Goal: Task Accomplishment & Management: Complete application form

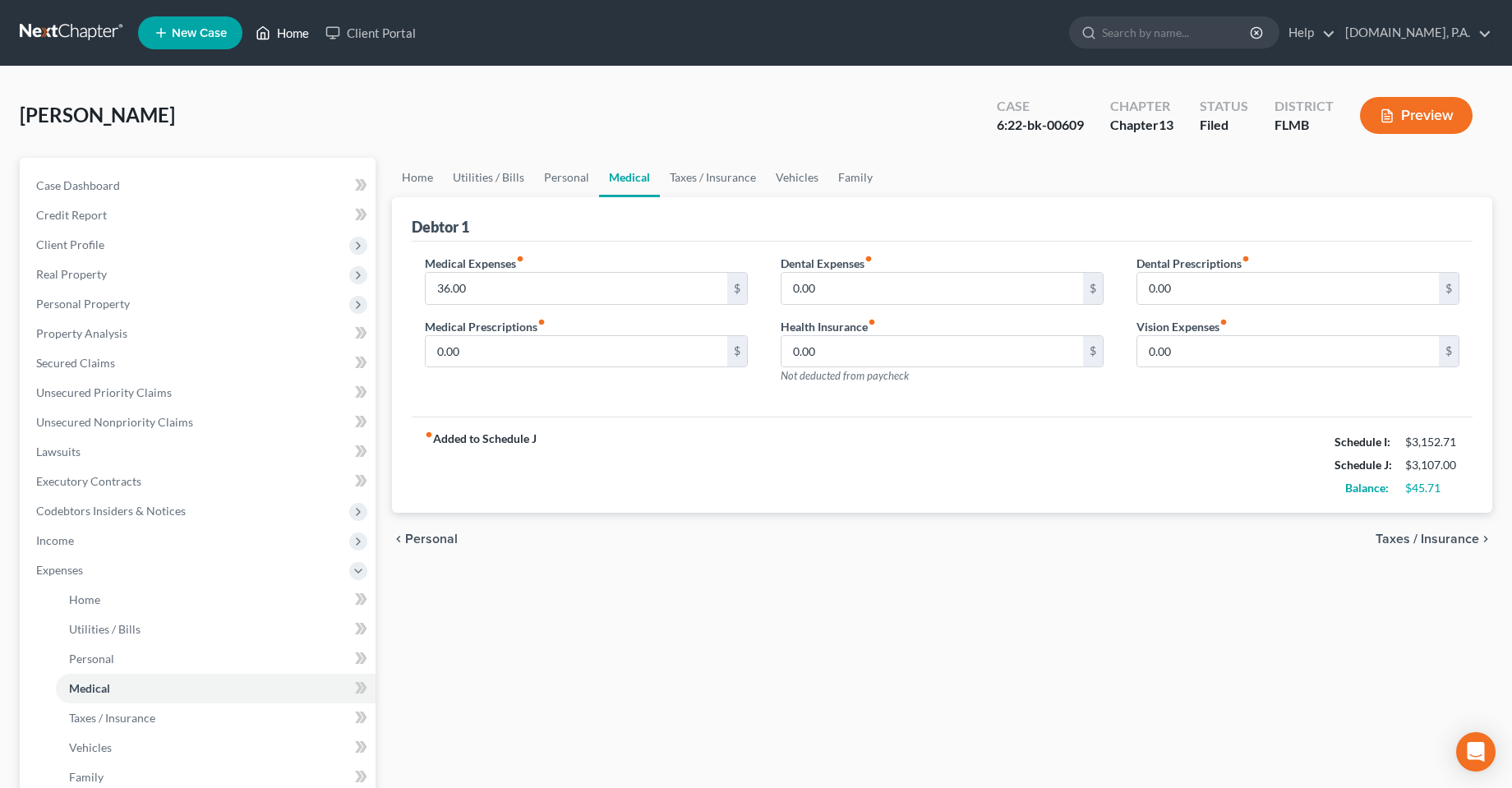
click at [274, 42] on link "Home" at bounding box center [282, 32] width 70 height 29
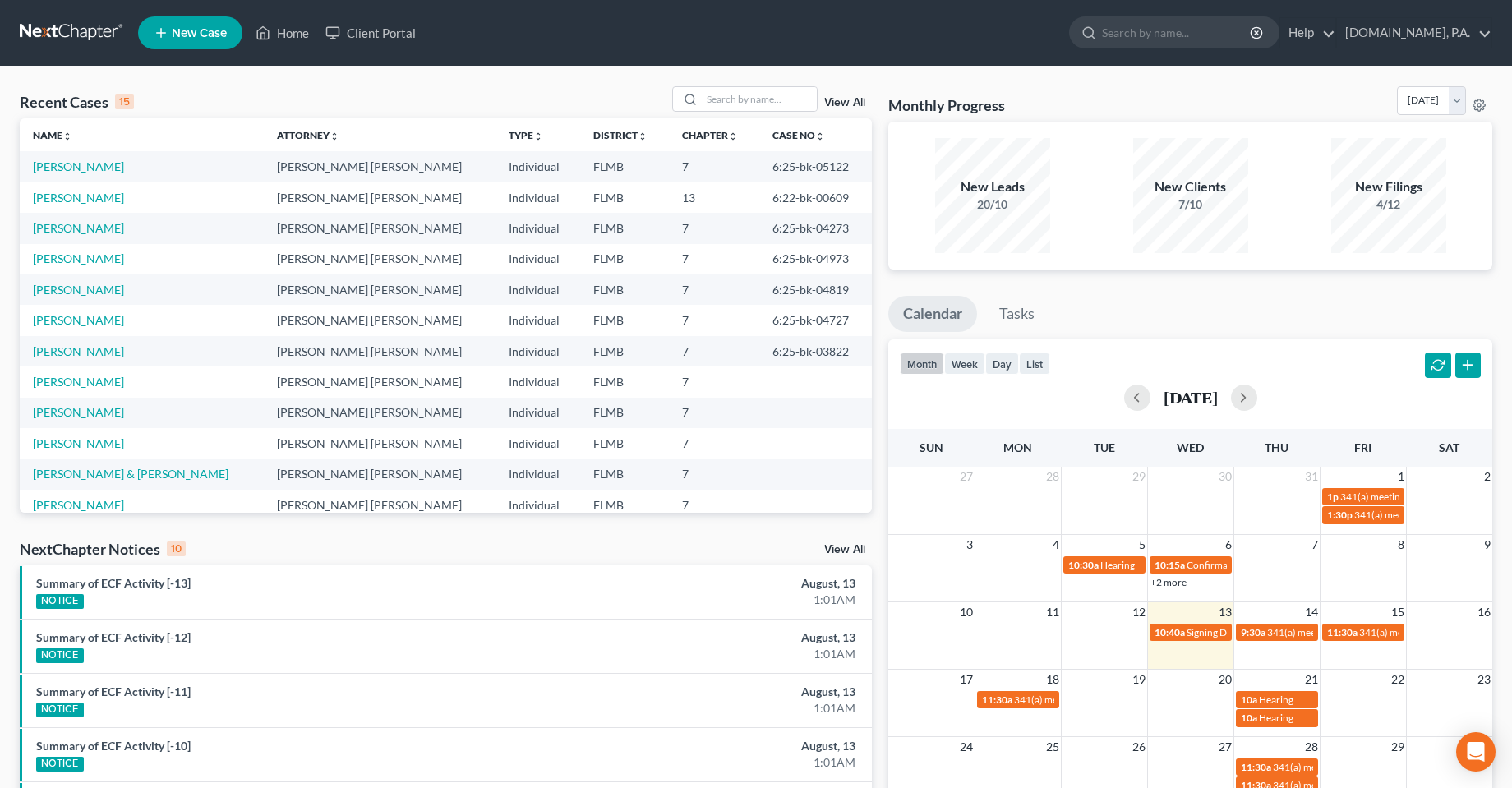
click at [73, 391] on td "[PERSON_NAME]" at bounding box center [141, 382] width 244 height 30
click at [72, 386] on link "[PERSON_NAME]" at bounding box center [78, 382] width 91 height 14
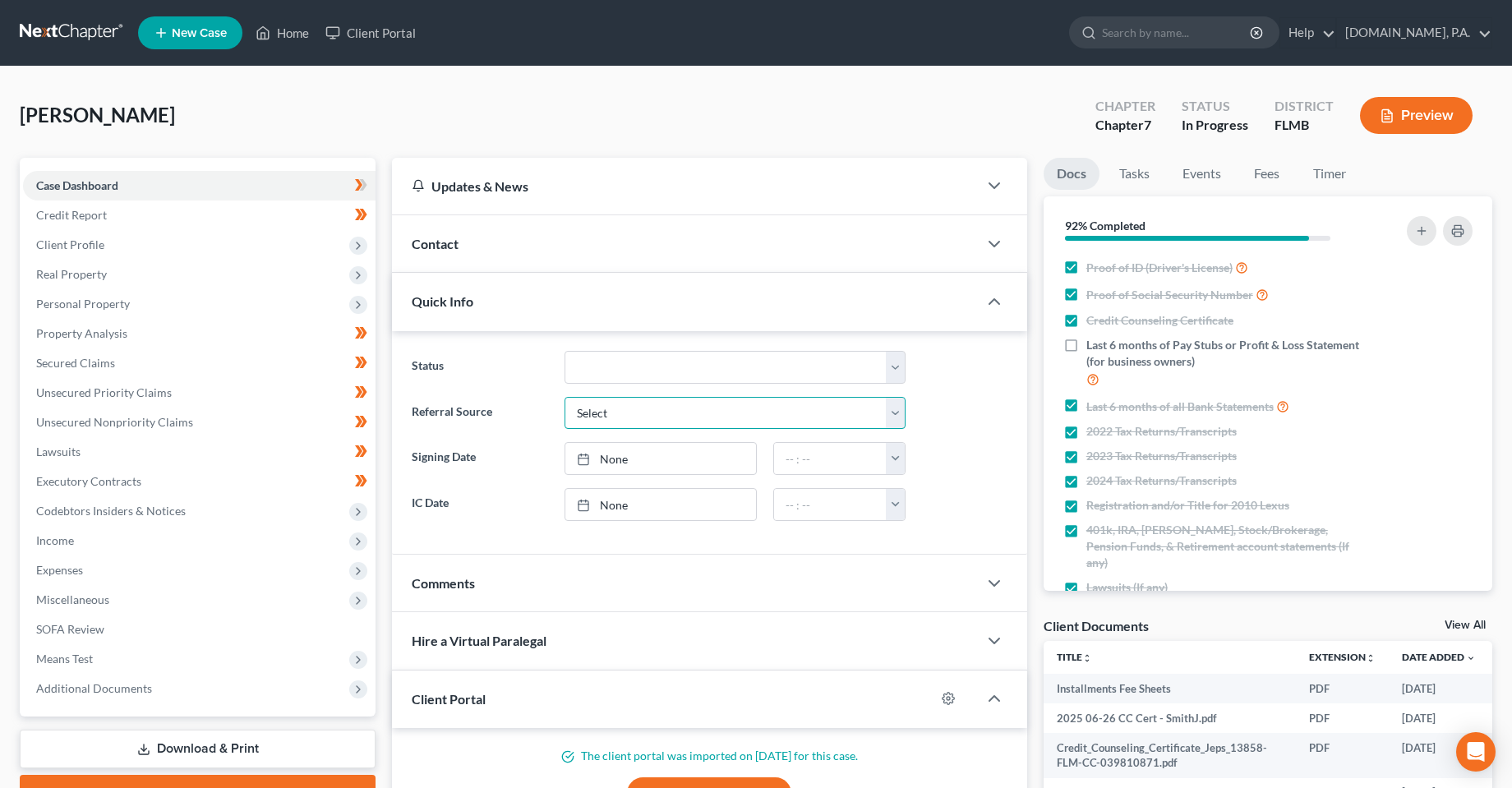
click at [721, 418] on select "Select Word Of Mouth Previous Clients Direct Mail Website Google Search Modern …" at bounding box center [734, 413] width 340 height 33
click at [650, 127] on div "[PERSON_NAME] Upgraded Chapter Chapter 7 Status In Progress [GEOGRAPHIC_DATA] […" at bounding box center [756, 122] width 1472 height 72
click at [63, 246] on span "Client Profile" at bounding box center [70, 244] width 68 height 14
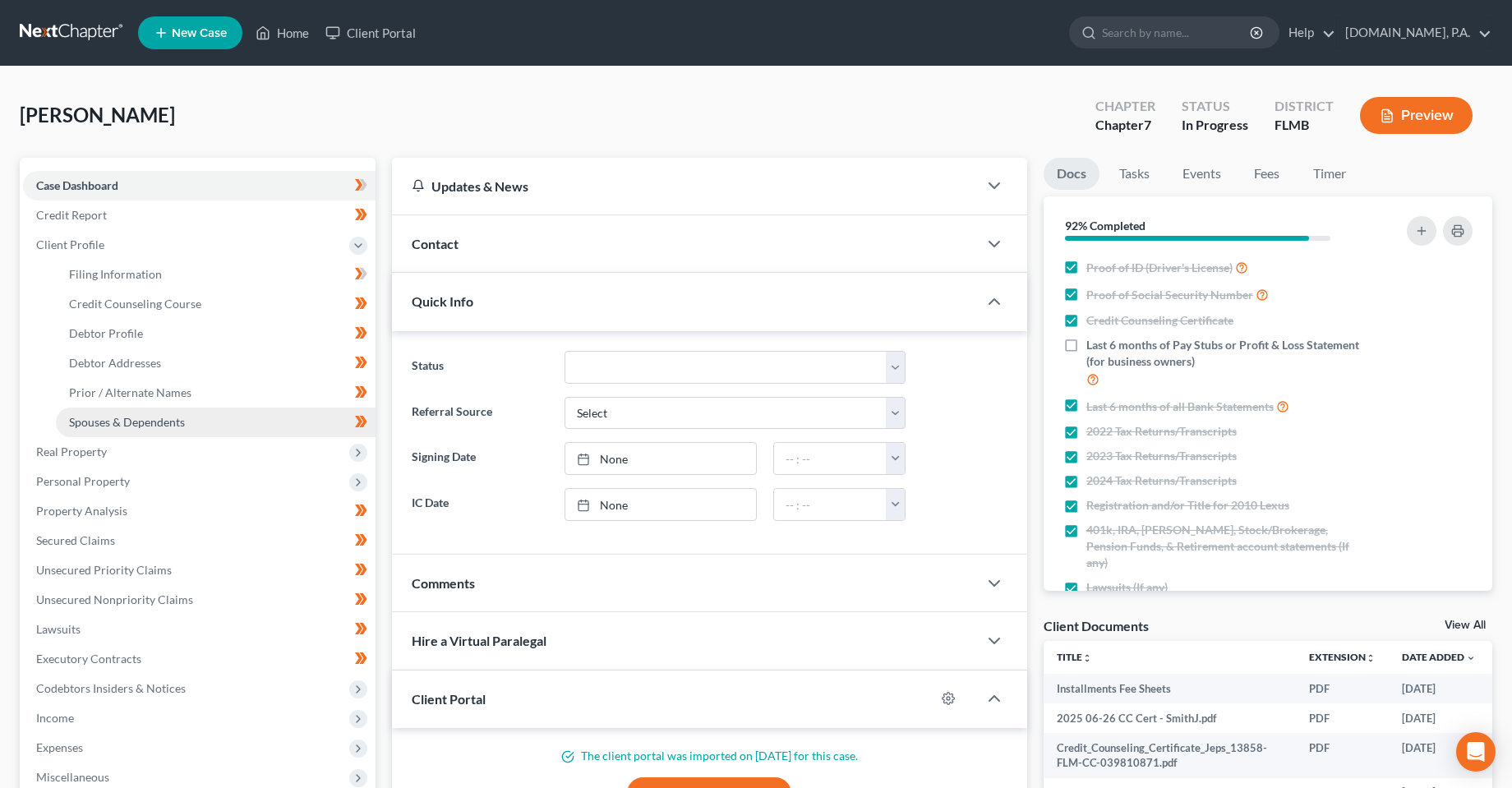
click at [104, 426] on span "Spouses & Dependents" at bounding box center [127, 422] width 115 height 14
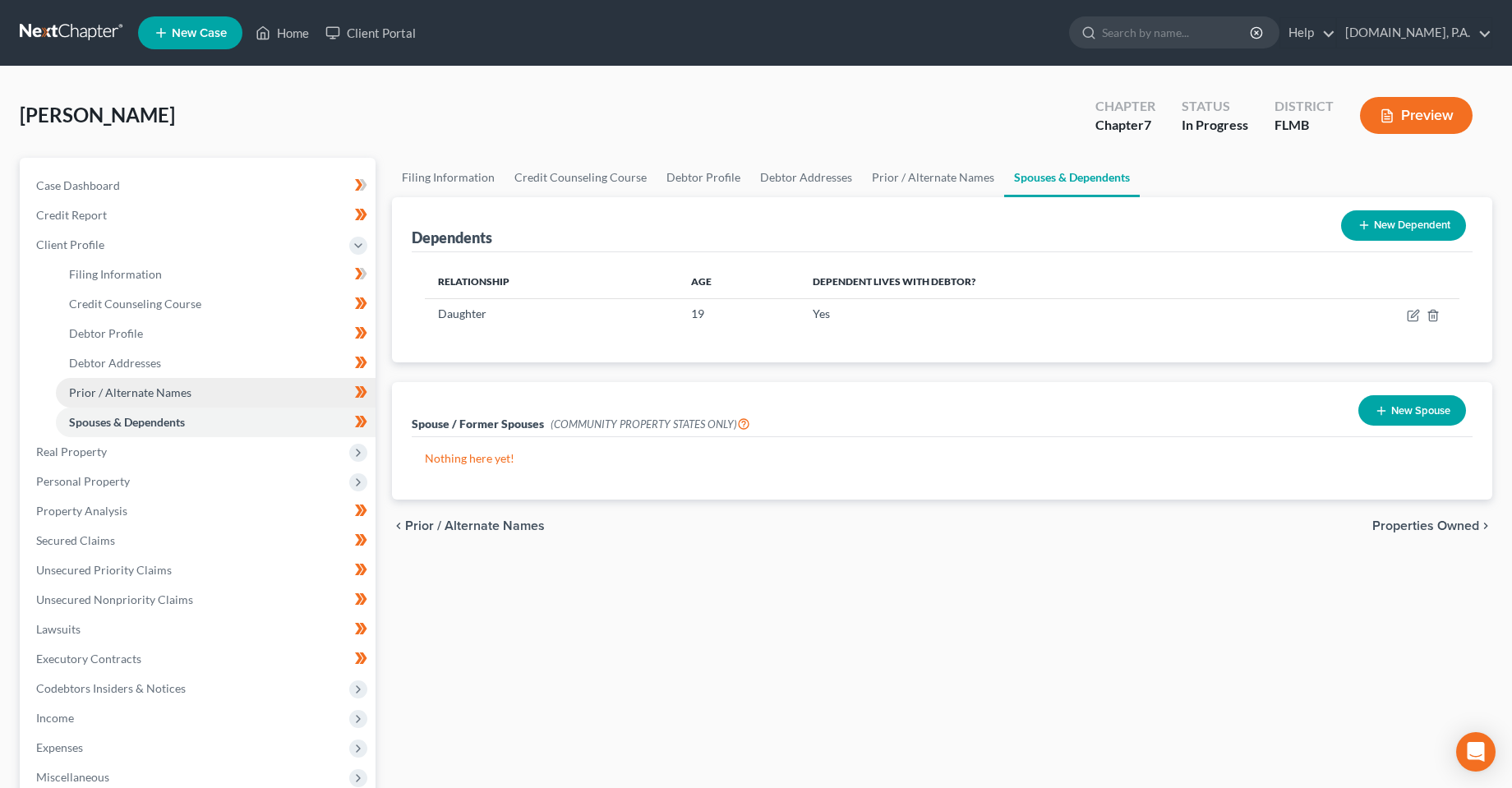
click at [107, 392] on span "Prior / Alternate Names" at bounding box center [131, 393] width 123 height 14
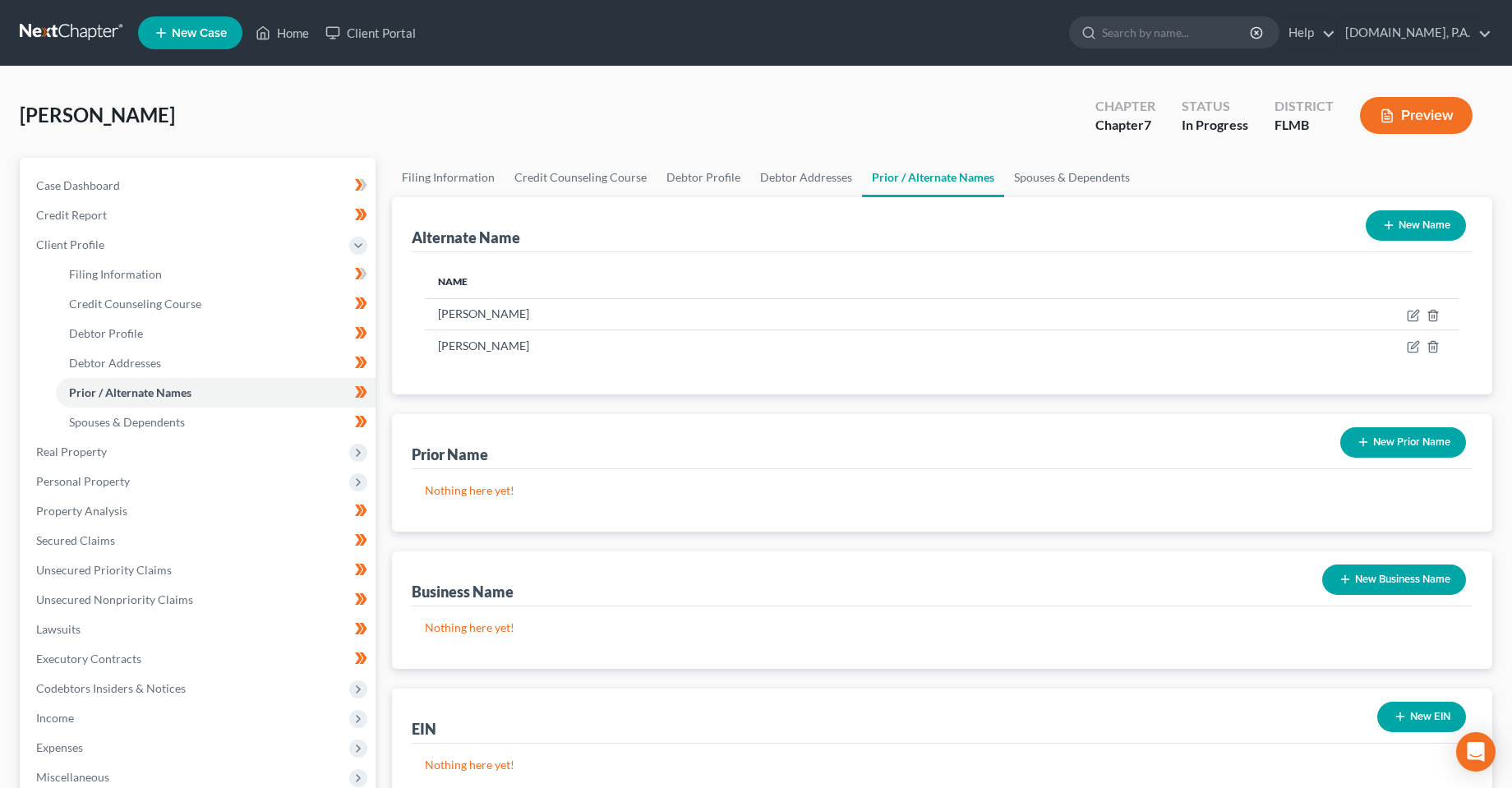
click at [1433, 207] on div "New Name" at bounding box center [1416, 225] width 114 height 44
click at [1424, 225] on button "New Name" at bounding box center [1415, 226] width 100 height 30
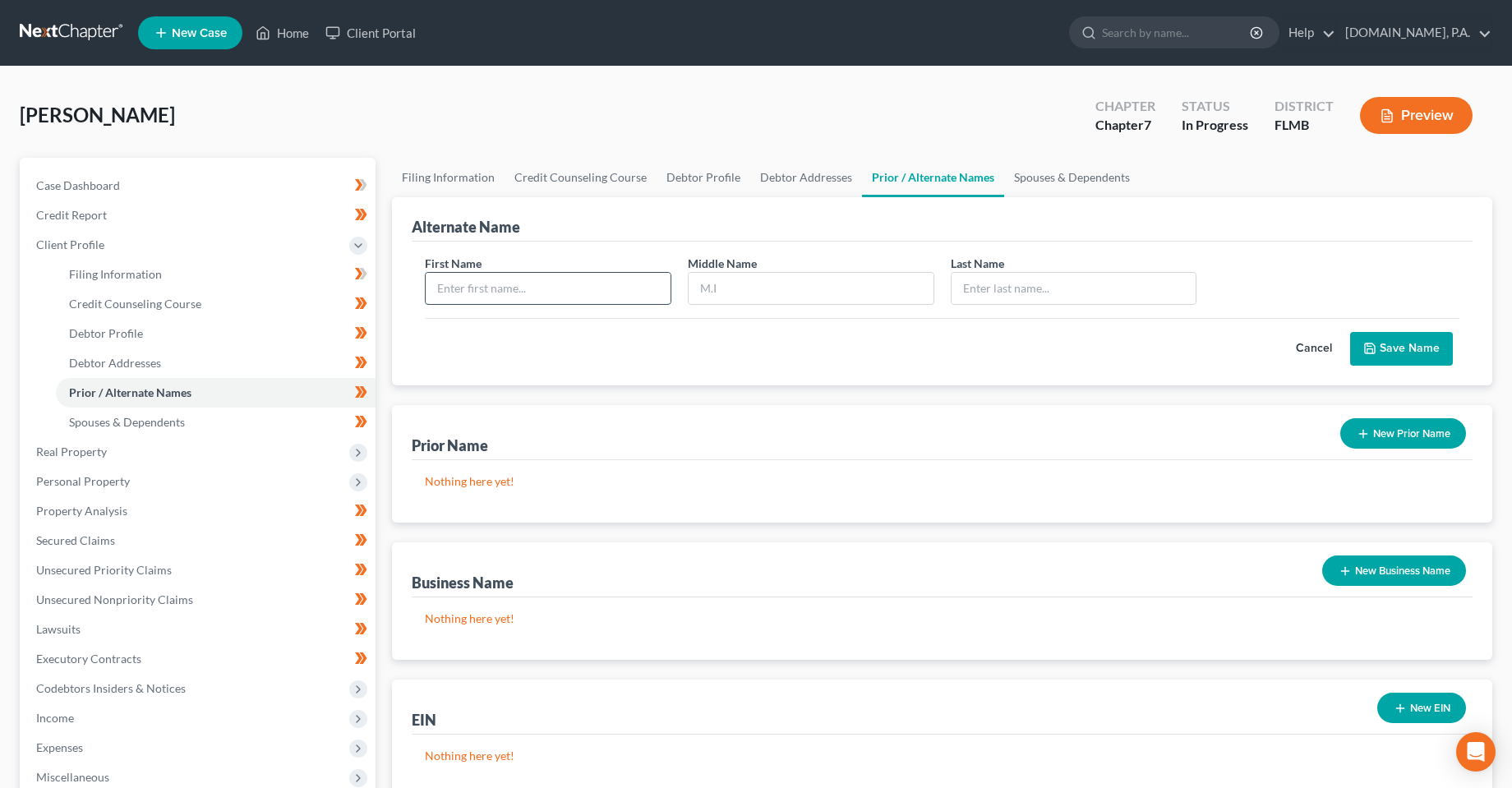
click at [545, 288] on input "text" at bounding box center [548, 288] width 245 height 31
type input "J.P."
type input "[PERSON_NAME]"
click at [1385, 349] on button "Save Name" at bounding box center [1401, 349] width 103 height 35
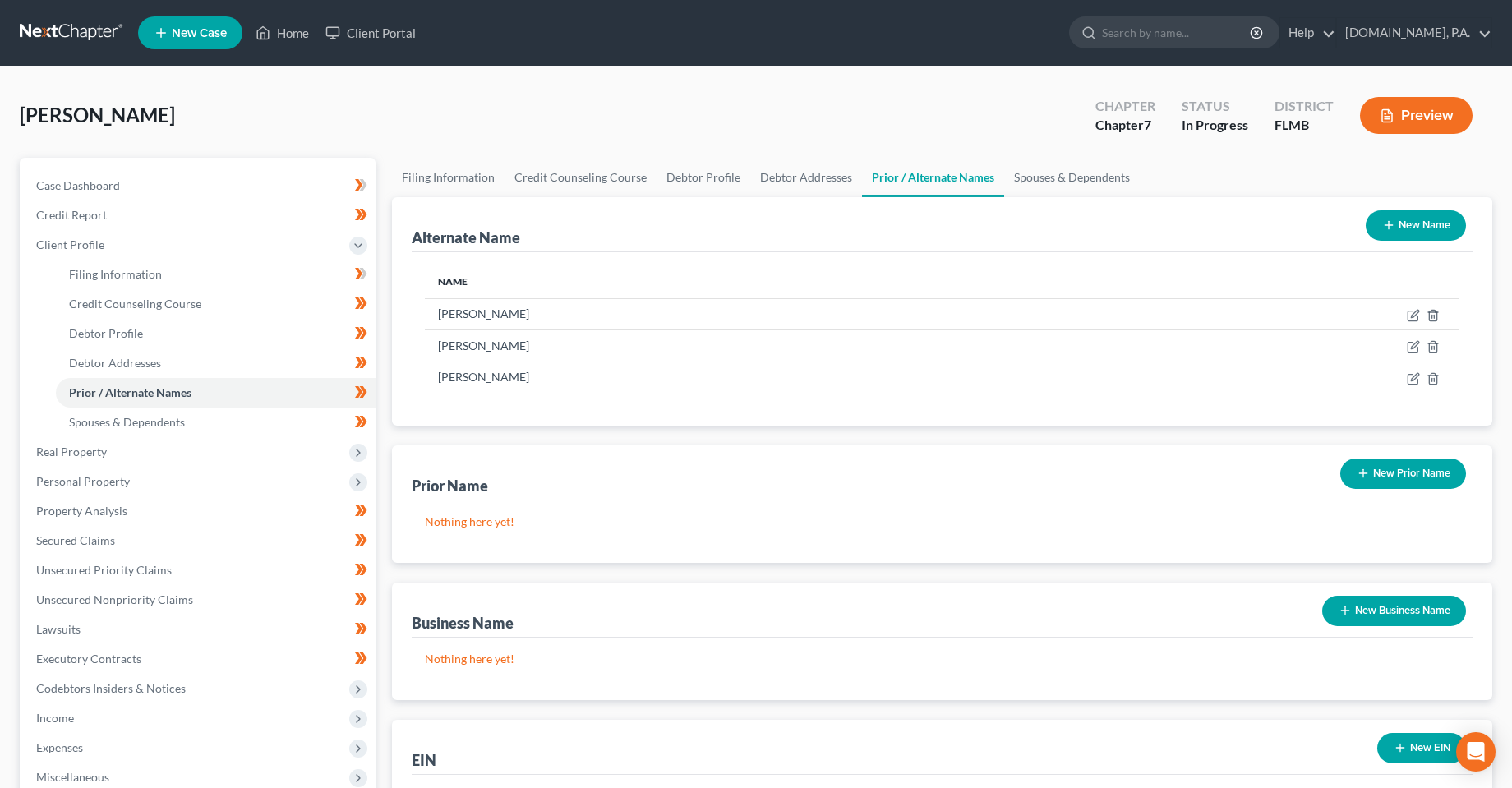
click at [622, 112] on div "[PERSON_NAME] Upgraded Chapter Chapter 7 Status In Progress [GEOGRAPHIC_DATA] […" at bounding box center [756, 122] width 1472 height 72
click at [657, 113] on div "[PERSON_NAME] Upgraded Chapter Chapter 7 Status In Progress [GEOGRAPHIC_DATA] […" at bounding box center [756, 122] width 1472 height 72
click at [86, 605] on span "Unsecured Nonpriority Claims" at bounding box center [115, 600] width 157 height 14
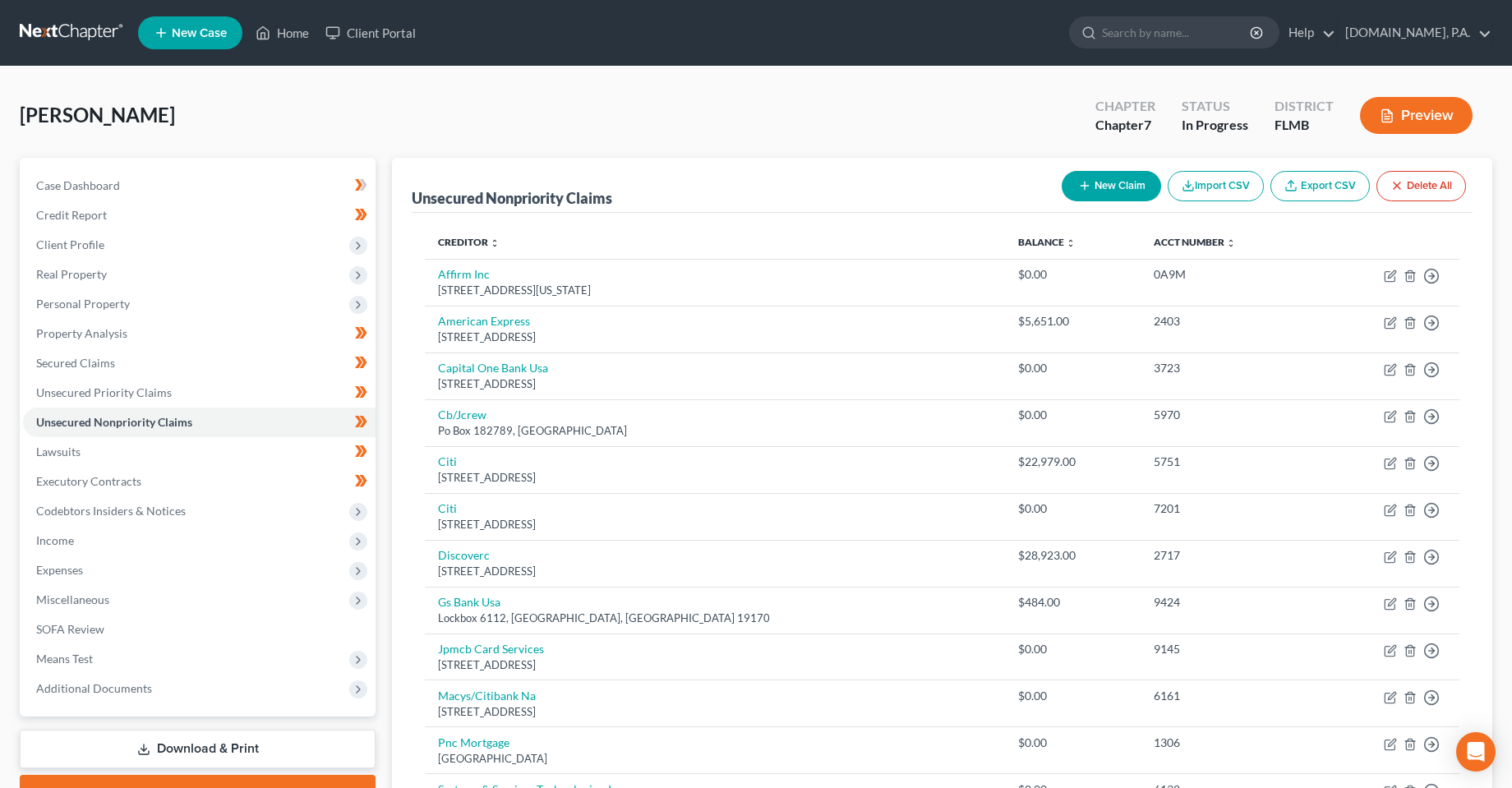
click at [1082, 186] on line "button" at bounding box center [1084, 186] width 7 height 0
select select "0"
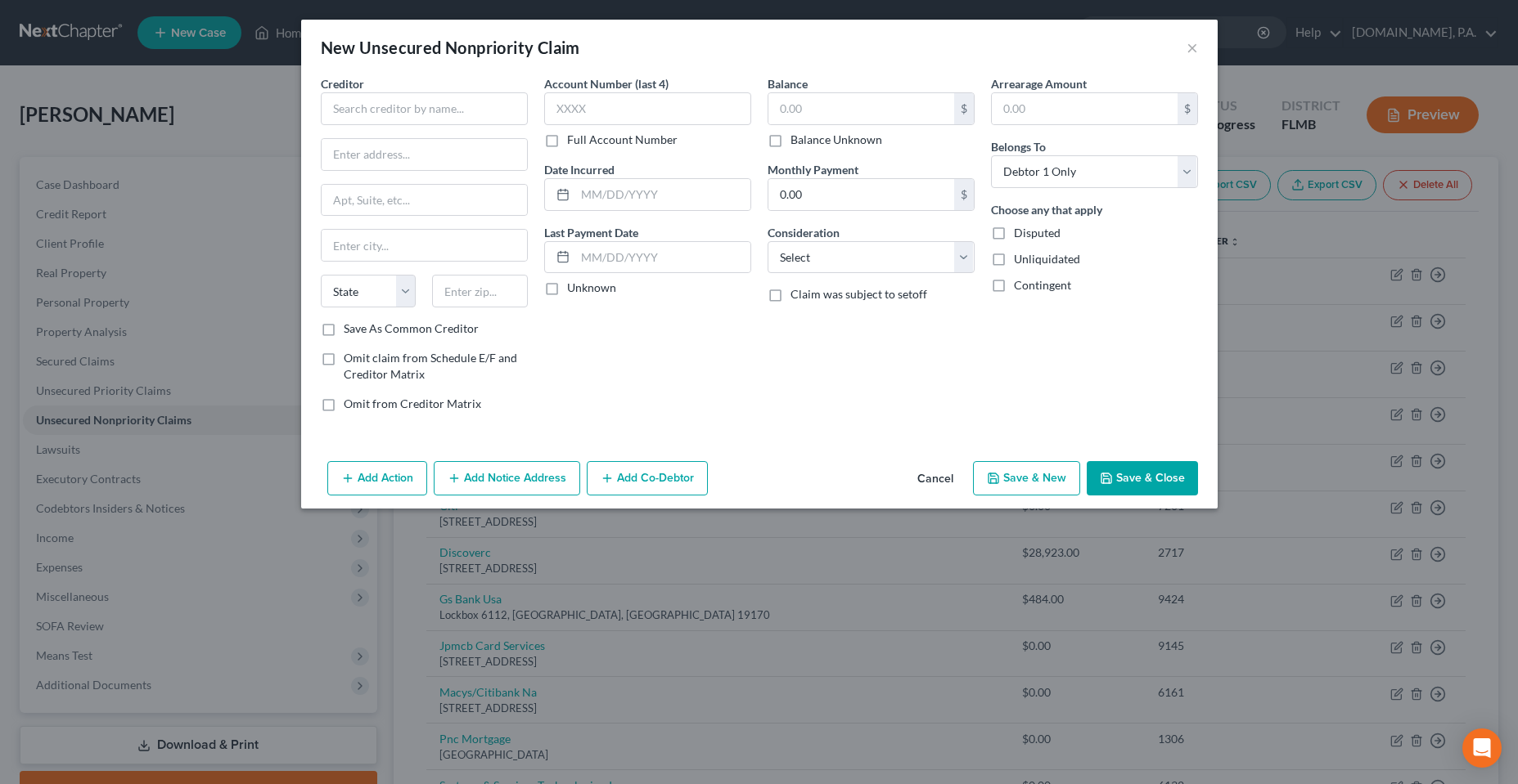
drag, startPoint x: 423, startPoint y: 131, endPoint x: 418, endPoint y: 112, distance: 19.6
click at [423, 130] on div "Creditor * State [US_STATE] AK AR AZ CA CO [GEOGRAPHIC_DATA] DE DC [GEOGRAPHIC_…" at bounding box center [424, 198] width 207 height 246
click at [418, 112] on input "text" at bounding box center [424, 109] width 207 height 33
click at [446, 93] on input "Afterpay" at bounding box center [424, 109] width 207 height 33
type input "Afterpay"
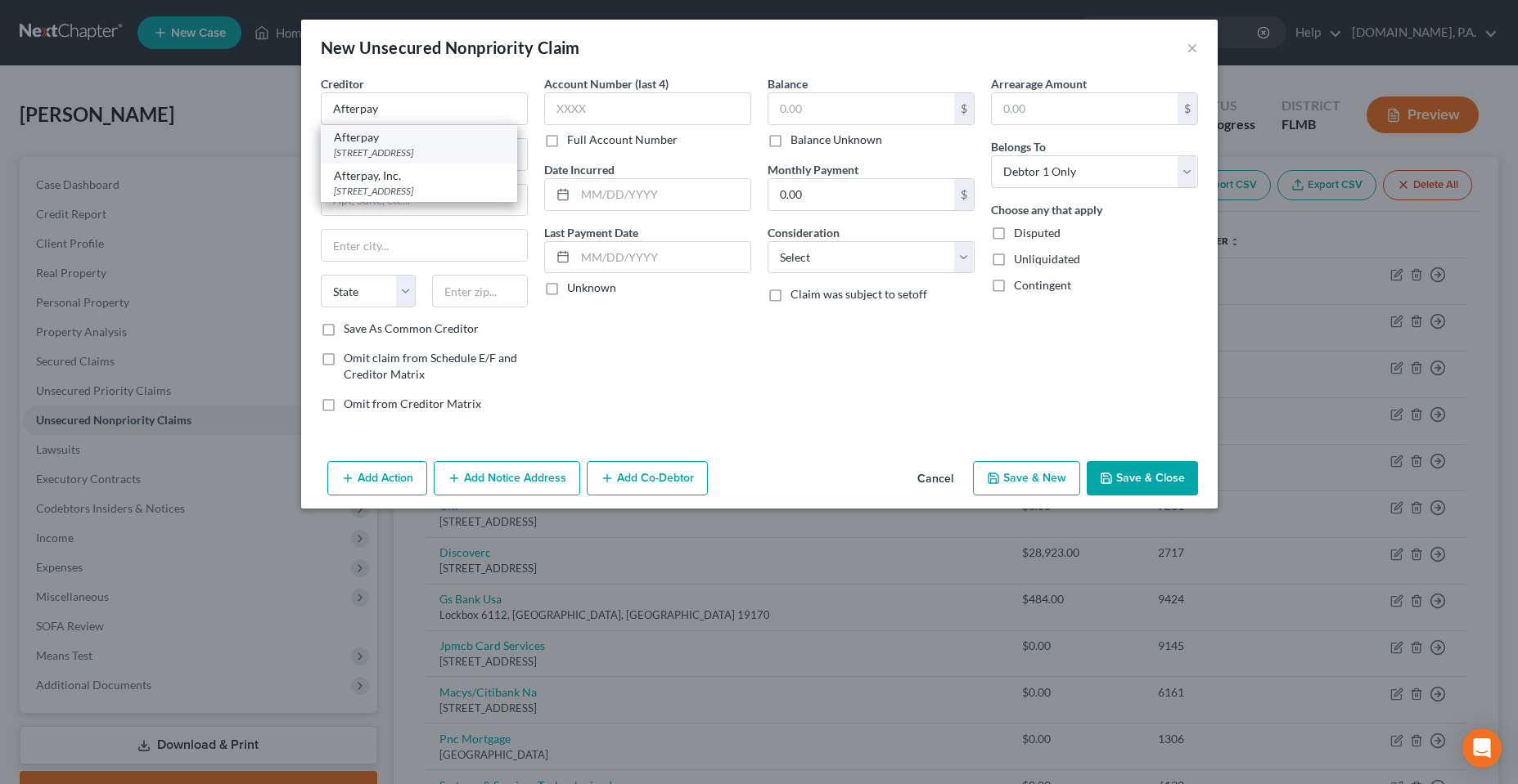
click at [483, 148] on div "[STREET_ADDRESS]" at bounding box center [419, 153] width 170 height 14
type input "[STREET_ADDRESS]"
type input "[GEOGRAPHIC_DATA]"
select select "4"
type input "94102"
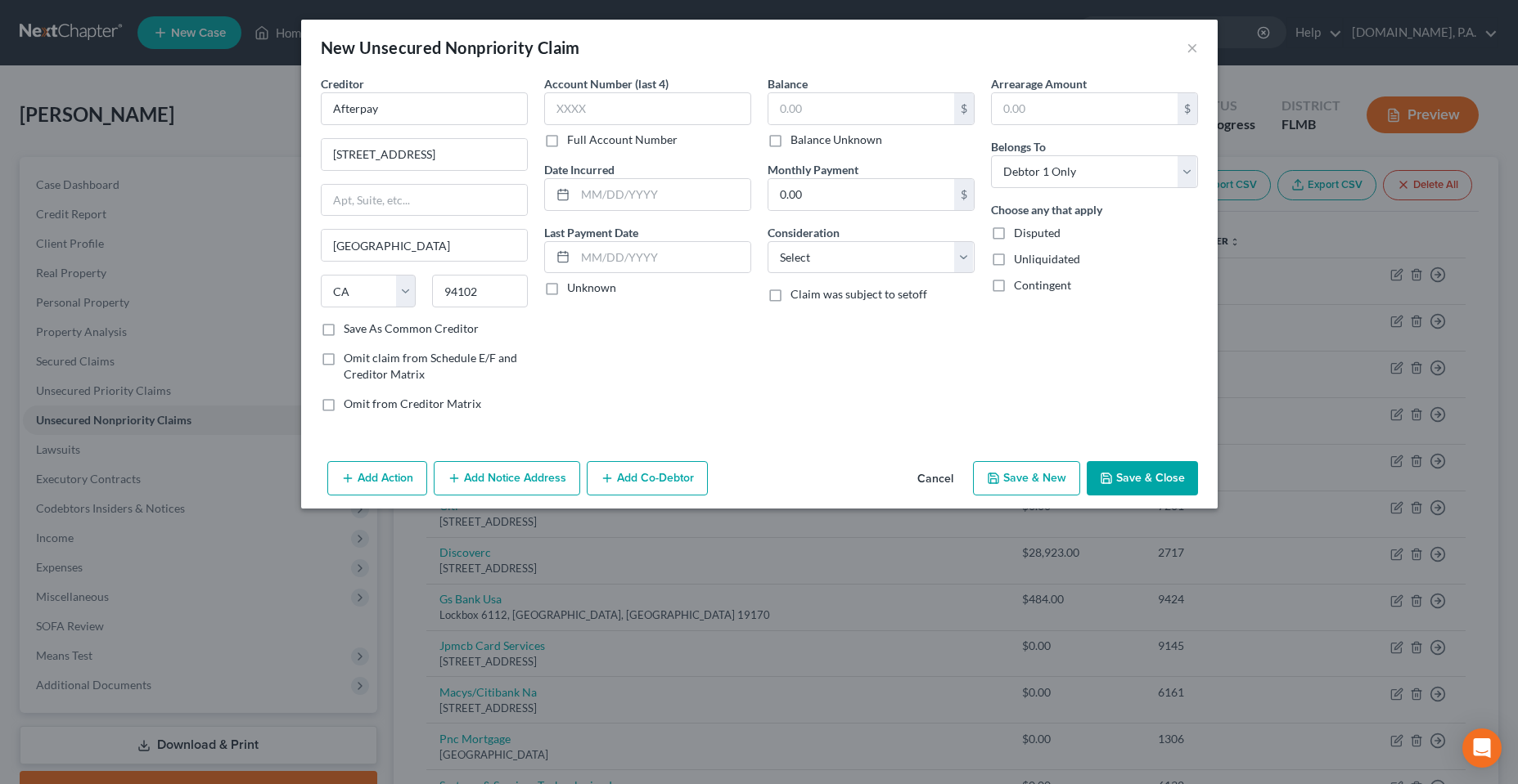
click at [1172, 494] on button "Save & Close" at bounding box center [1142, 478] width 111 height 34
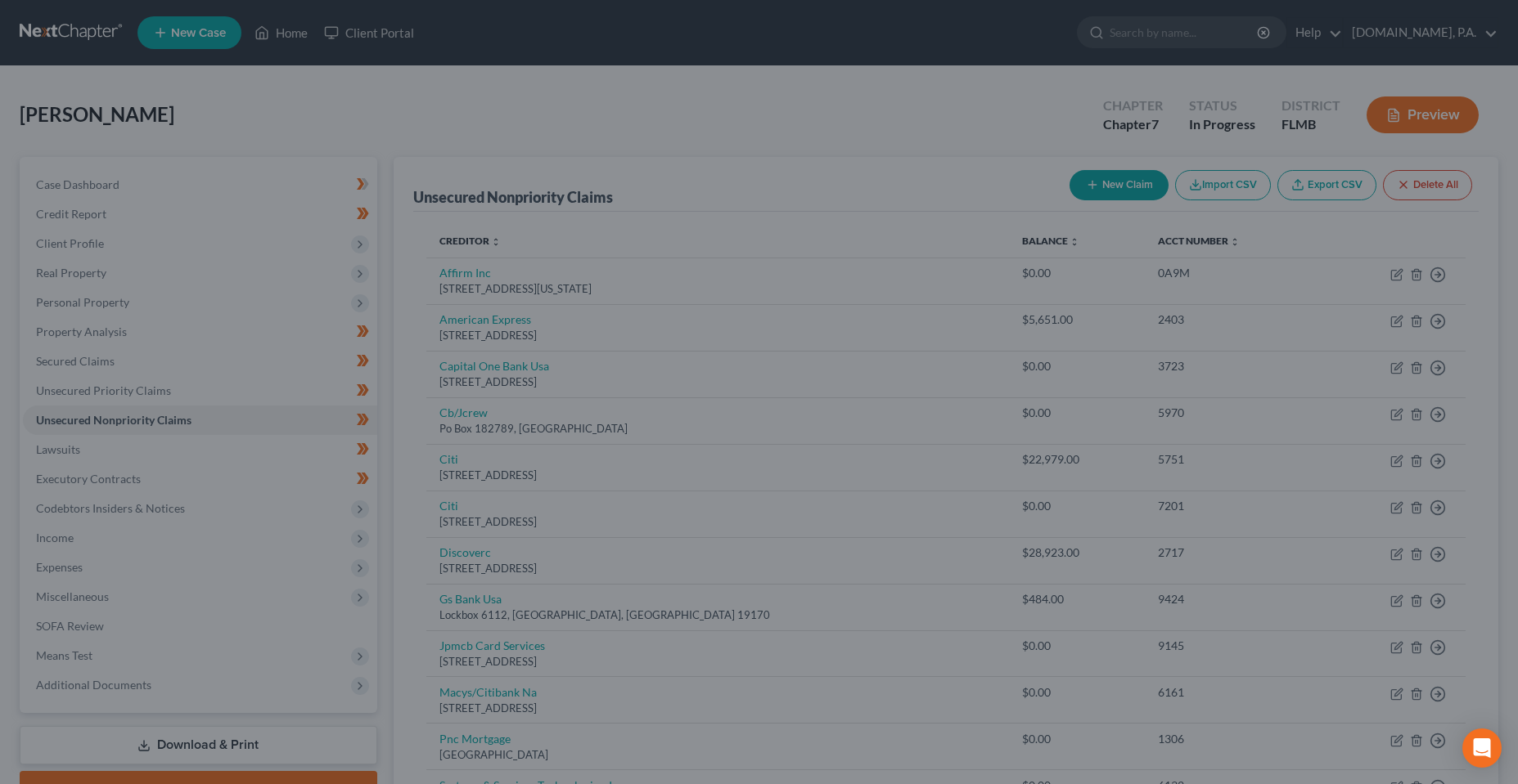
type input "0.00"
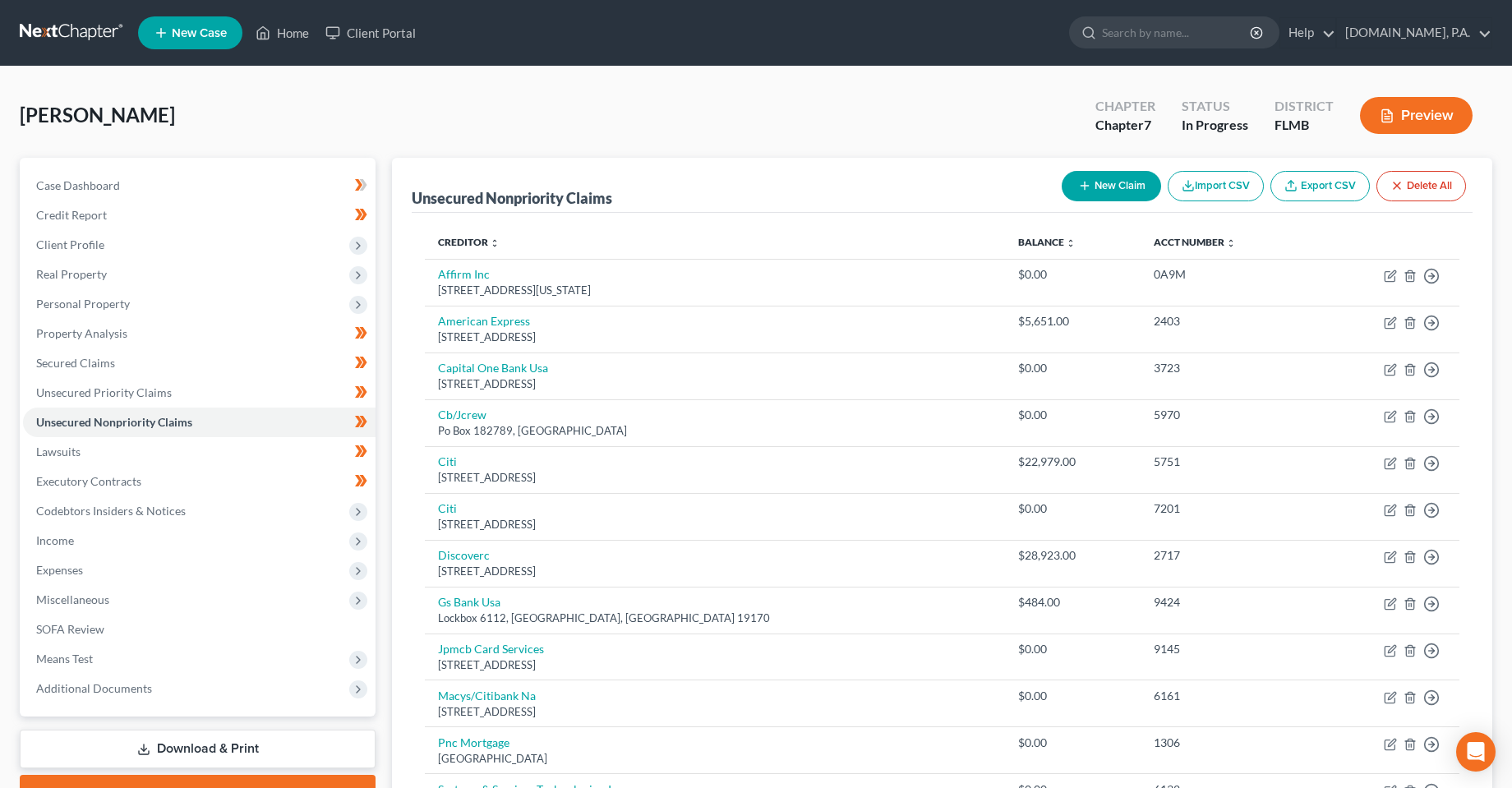
click at [822, 92] on div "[PERSON_NAME] Upgraded Chapter Chapter 7 Status In Progress [GEOGRAPHIC_DATA] […" at bounding box center [756, 122] width 1472 height 72
click at [260, 151] on div "[PERSON_NAME] Upgraded Chapter Chapter 7 Status In Progress [GEOGRAPHIC_DATA] […" at bounding box center [756, 122] width 1472 height 72
drag, startPoint x: 75, startPoint y: 397, endPoint x: 85, endPoint y: 420, distance: 25.1
click at [75, 397] on span "Unsecured Priority Claims" at bounding box center [104, 393] width 136 height 14
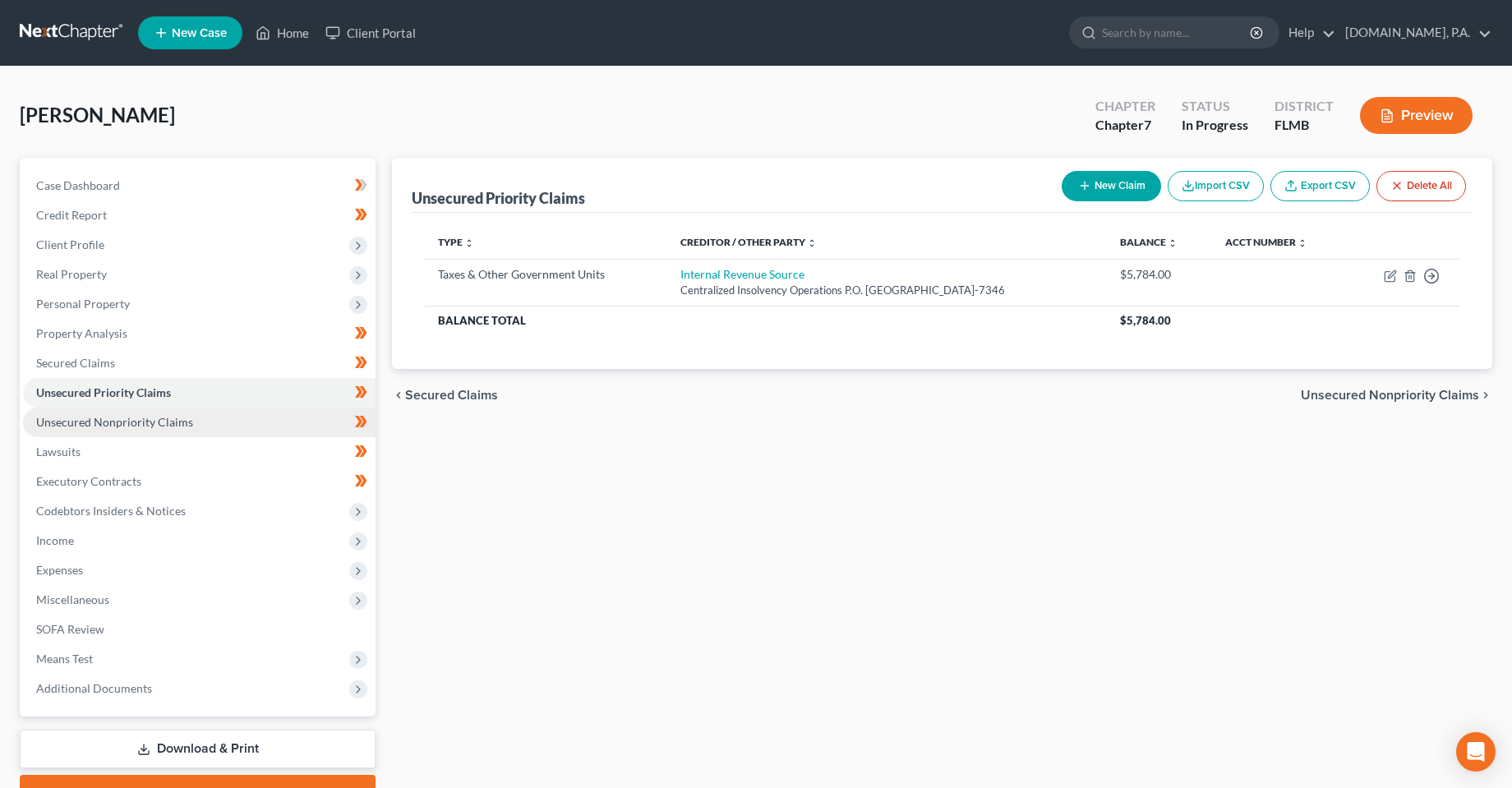
click at [86, 421] on span "Unsecured Nonpriority Claims" at bounding box center [115, 422] width 157 height 14
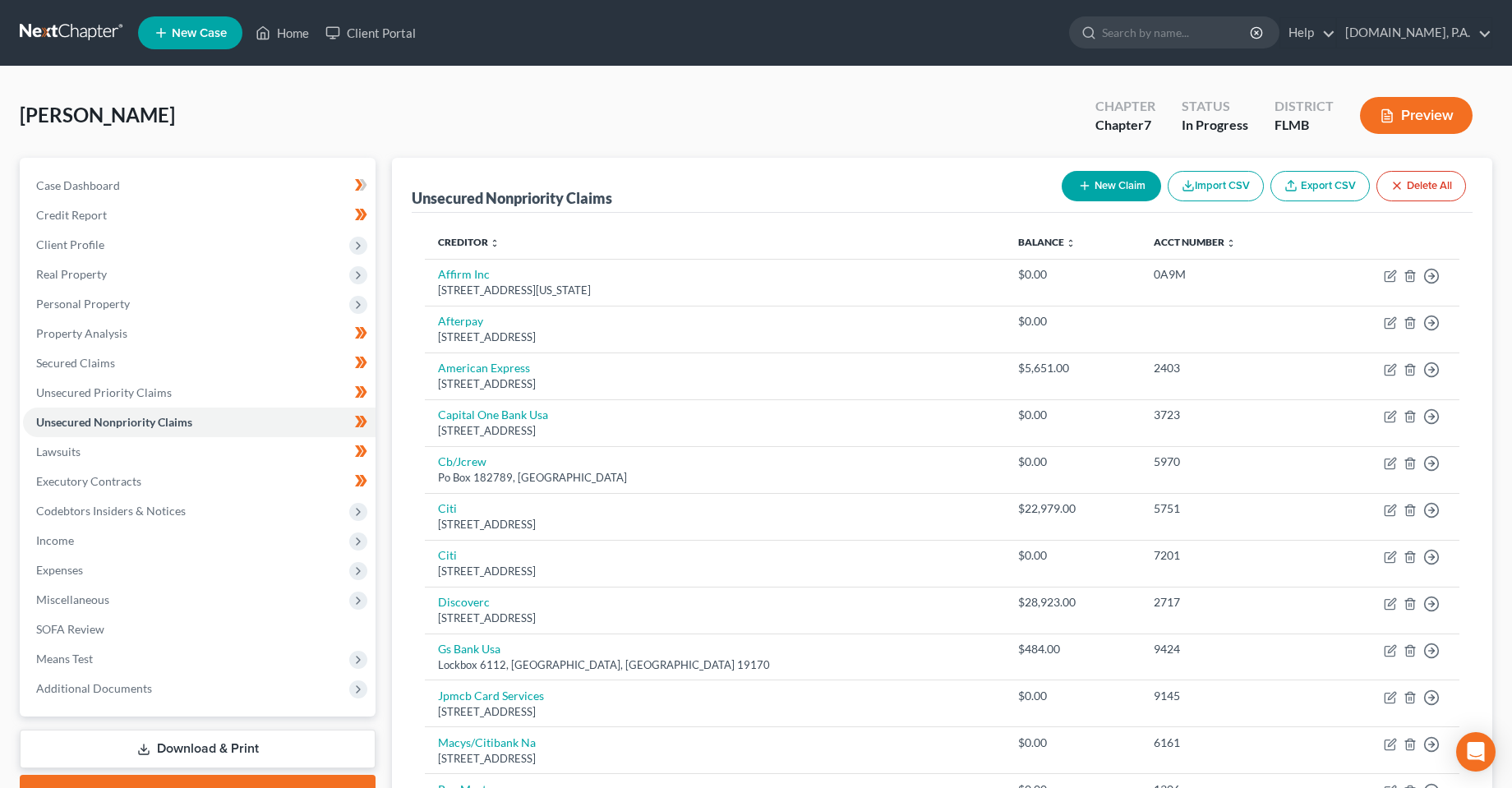
drag, startPoint x: 806, startPoint y: 102, endPoint x: 698, endPoint y: 128, distance: 111.1
click at [803, 102] on div "[PERSON_NAME] Upgraded Chapter Chapter 7 Status In Progress [GEOGRAPHIC_DATA] […" at bounding box center [756, 122] width 1472 height 72
drag, startPoint x: 332, startPoint y: 120, endPoint x: 344, endPoint y: 117, distance: 12.4
click at [332, 120] on div "[PERSON_NAME] Upgraded Chapter Chapter 7 Status In Progress [GEOGRAPHIC_DATA] […" at bounding box center [756, 122] width 1472 height 72
click at [361, 185] on icon at bounding box center [359, 185] width 7 height 12
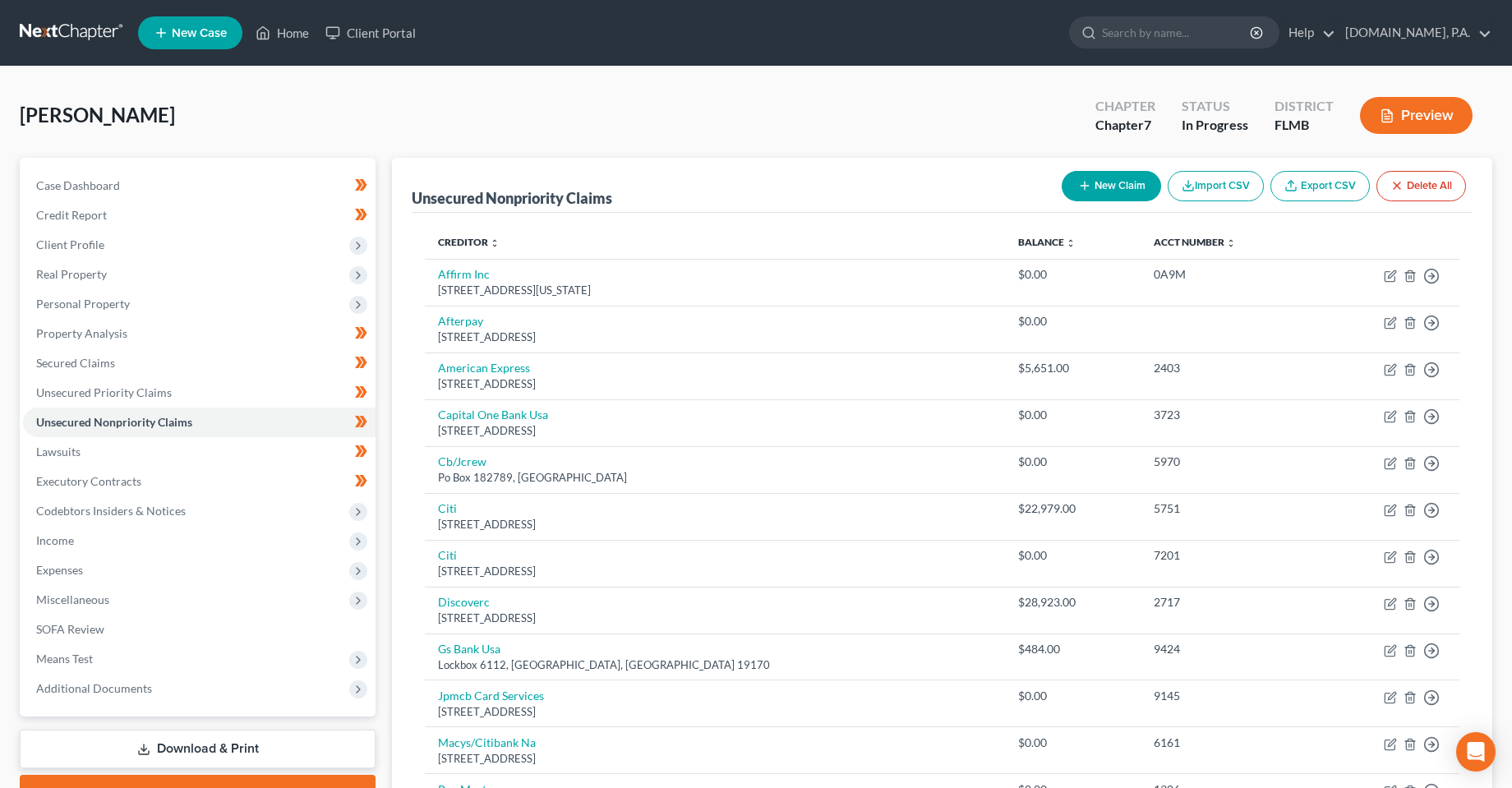
click at [574, 97] on div "[PERSON_NAME] Upgraded Chapter Chapter 7 Status In Progress [GEOGRAPHIC_DATA] […" at bounding box center [756, 122] width 1472 height 72
click at [921, 140] on div "[PERSON_NAME] Upgraded Chapter Chapter 7 Status In Progress [GEOGRAPHIC_DATA] […" at bounding box center [756, 122] width 1472 height 72
click at [617, 131] on div "[PERSON_NAME] Upgraded Chapter Chapter 7 Status In Progress [GEOGRAPHIC_DATA] […" at bounding box center [756, 122] width 1472 height 72
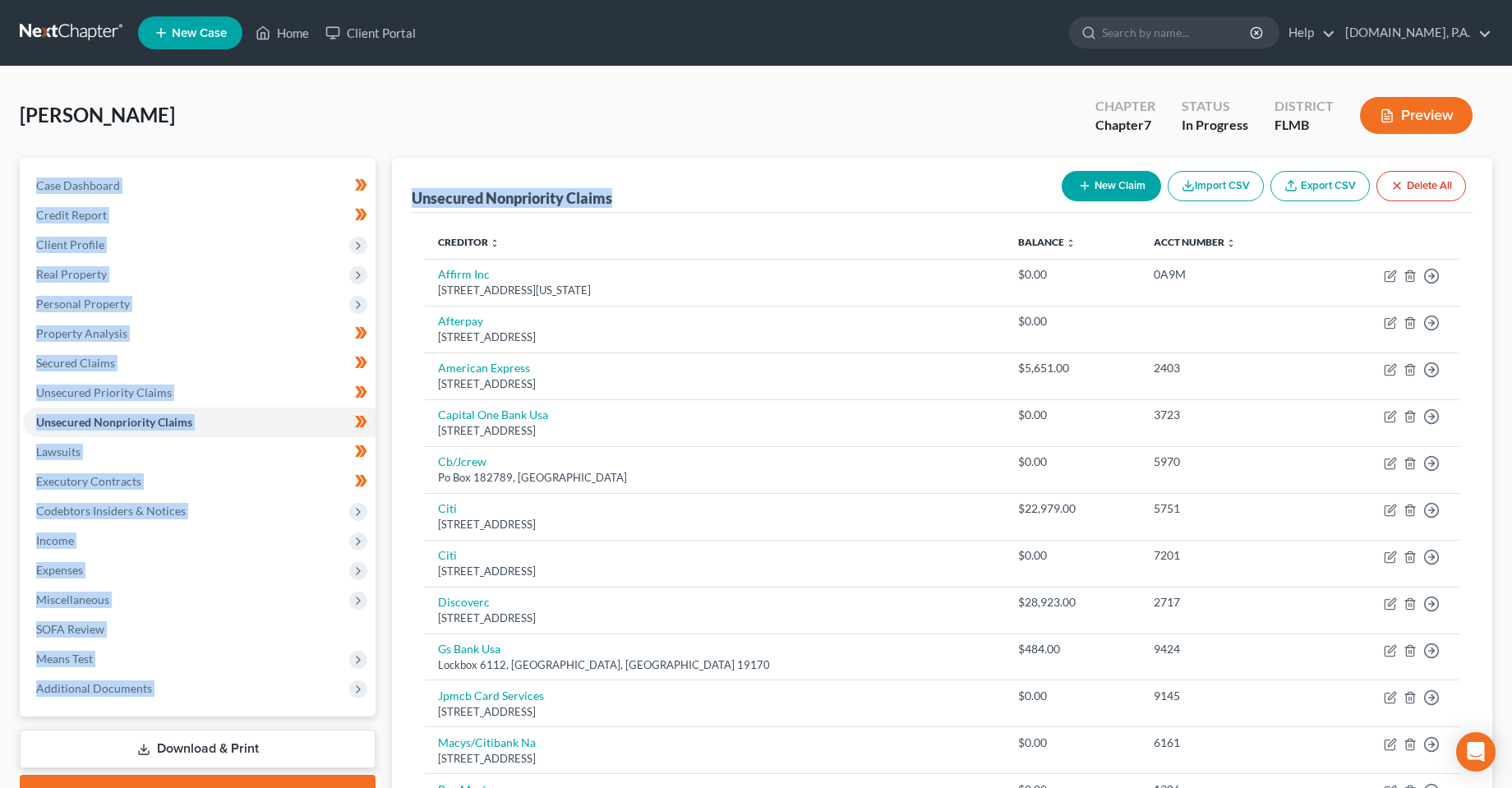
drag, startPoint x: 637, startPoint y: 195, endPoint x: 349, endPoint y: 199, distance: 288.0
click at [347, 198] on div "Petition Navigation Case Dashboard Payments Invoices Payments Payments Credit R…" at bounding box center [756, 594] width 1489 height 873
click at [690, 185] on div "Unsecured Nonpriority Claims New Claim Import CSV Export CSV Delete All" at bounding box center [942, 186] width 1061 height 55
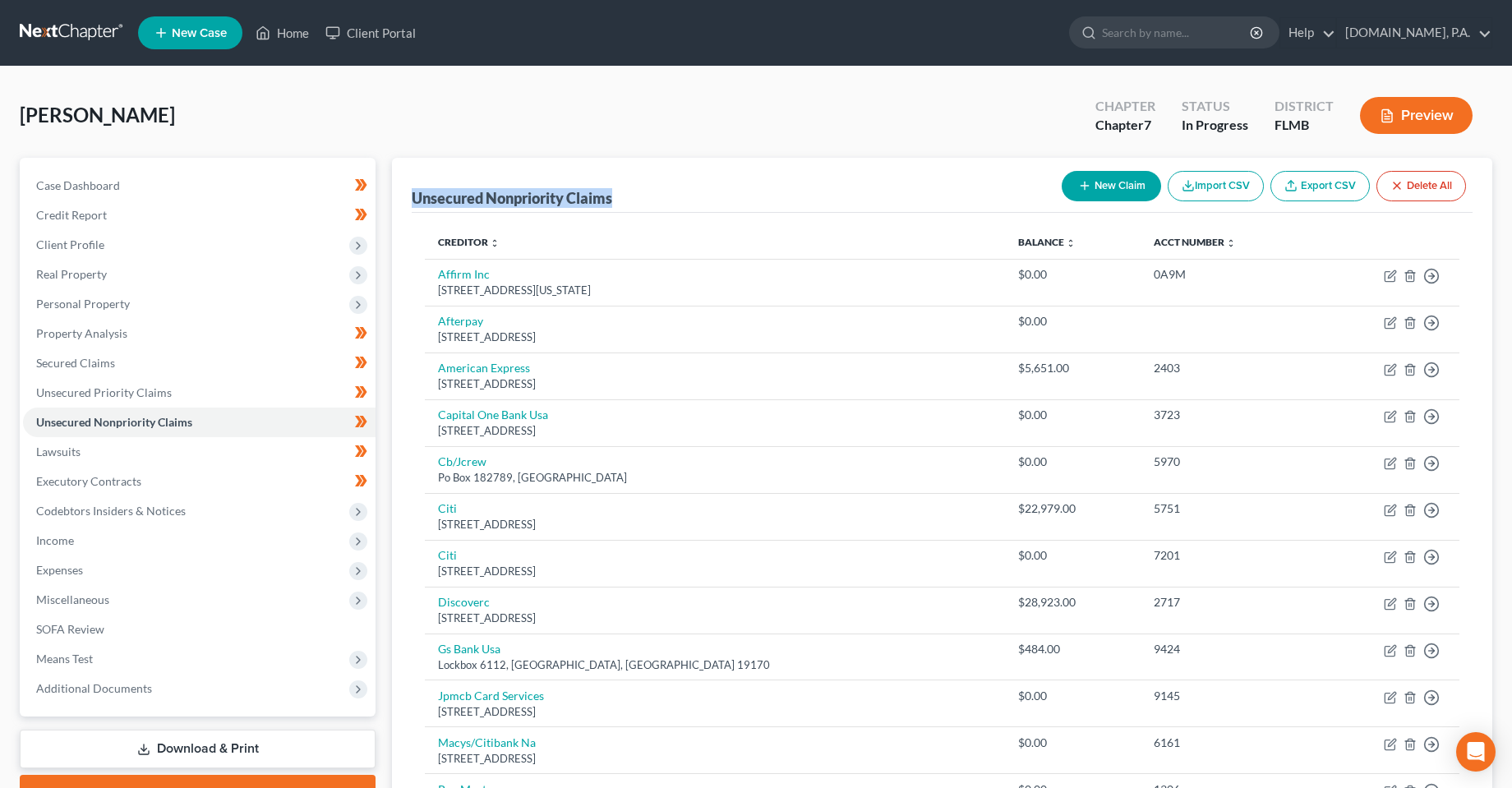
drag, startPoint x: 619, startPoint y: 192, endPoint x: 400, endPoint y: 201, distance: 219.2
click at [400, 201] on div "Unsecured Nonpriority Claims New Claim Import CSV Export CSV Delete All Credito…" at bounding box center [941, 569] width 1100 height 821
click at [770, 200] on div "Unsecured Nonpriority Claims New Claim Import CSV Export CSV Delete All" at bounding box center [942, 186] width 1061 height 55
click at [408, 711] on div "Unsecured Nonpriority Claims New Claim Import CSV Export CSV Delete All Credito…" at bounding box center [941, 569] width 1100 height 821
drag, startPoint x: 166, startPoint y: 122, endPoint x: 26, endPoint y: 110, distance: 140.5
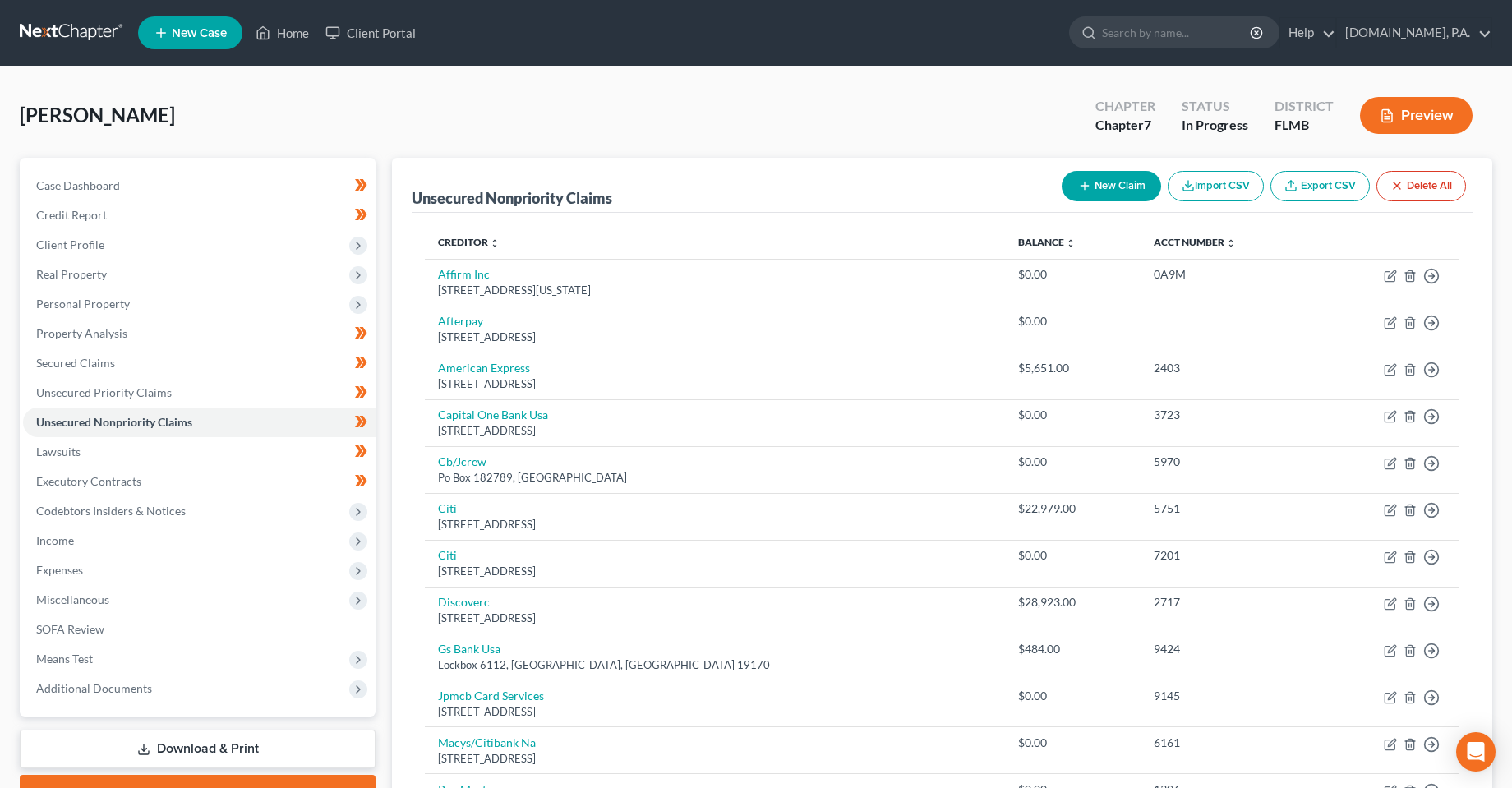
click at [21, 108] on div "[PERSON_NAME] Upgraded Chapter Chapter 7 Status In Progress [GEOGRAPHIC_DATA] […" at bounding box center [756, 122] width 1472 height 72
click at [239, 114] on div "[PERSON_NAME] Upgraded Chapter Chapter 7 Status In Progress [GEOGRAPHIC_DATA] […" at bounding box center [756, 122] width 1472 height 72
drag, startPoint x: 137, startPoint y: 131, endPoint x: 0, endPoint y: 119, distance: 137.5
click at [0, 119] on div "[PERSON_NAME] Upgraded Chapter Chapter 7 Status In Progress District [GEOGRAPHI…" at bounding box center [756, 565] width 1512 height 997
click at [227, 121] on div "[PERSON_NAME] Upgraded Chapter Chapter 7 Status In Progress [GEOGRAPHIC_DATA] […" at bounding box center [756, 122] width 1472 height 72
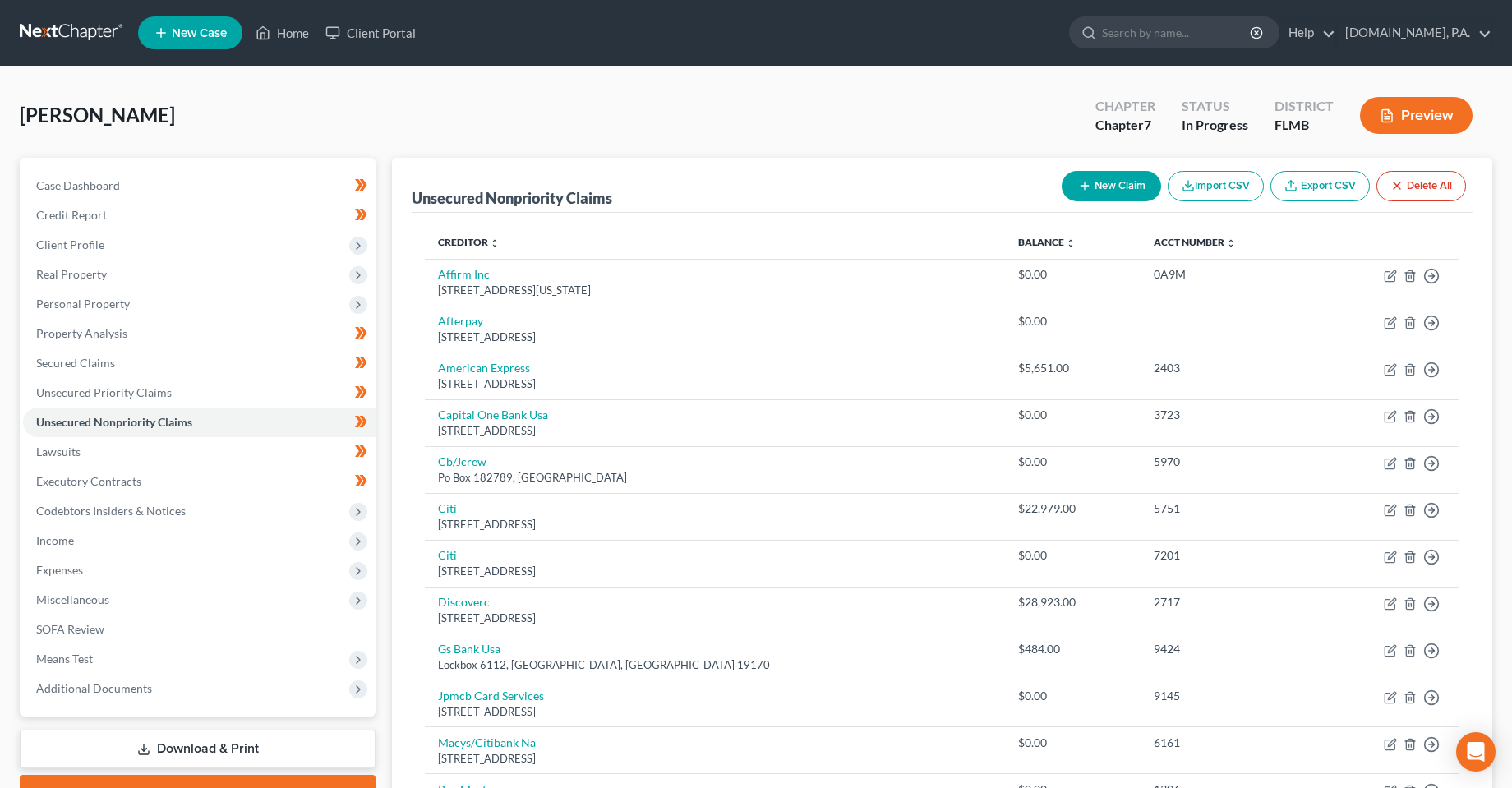
drag, startPoint x: 91, startPoint y: 135, endPoint x: 8, endPoint y: 121, distance: 84.2
click at [8, 121] on div "[PERSON_NAME] Upgraded Chapter Chapter 7 Status In Progress District [GEOGRAPHI…" at bounding box center [756, 565] width 1512 height 997
click at [292, 119] on div "[PERSON_NAME] Upgraded Chapter Chapter 7 Status In Progress [GEOGRAPHIC_DATA] […" at bounding box center [756, 122] width 1472 height 72
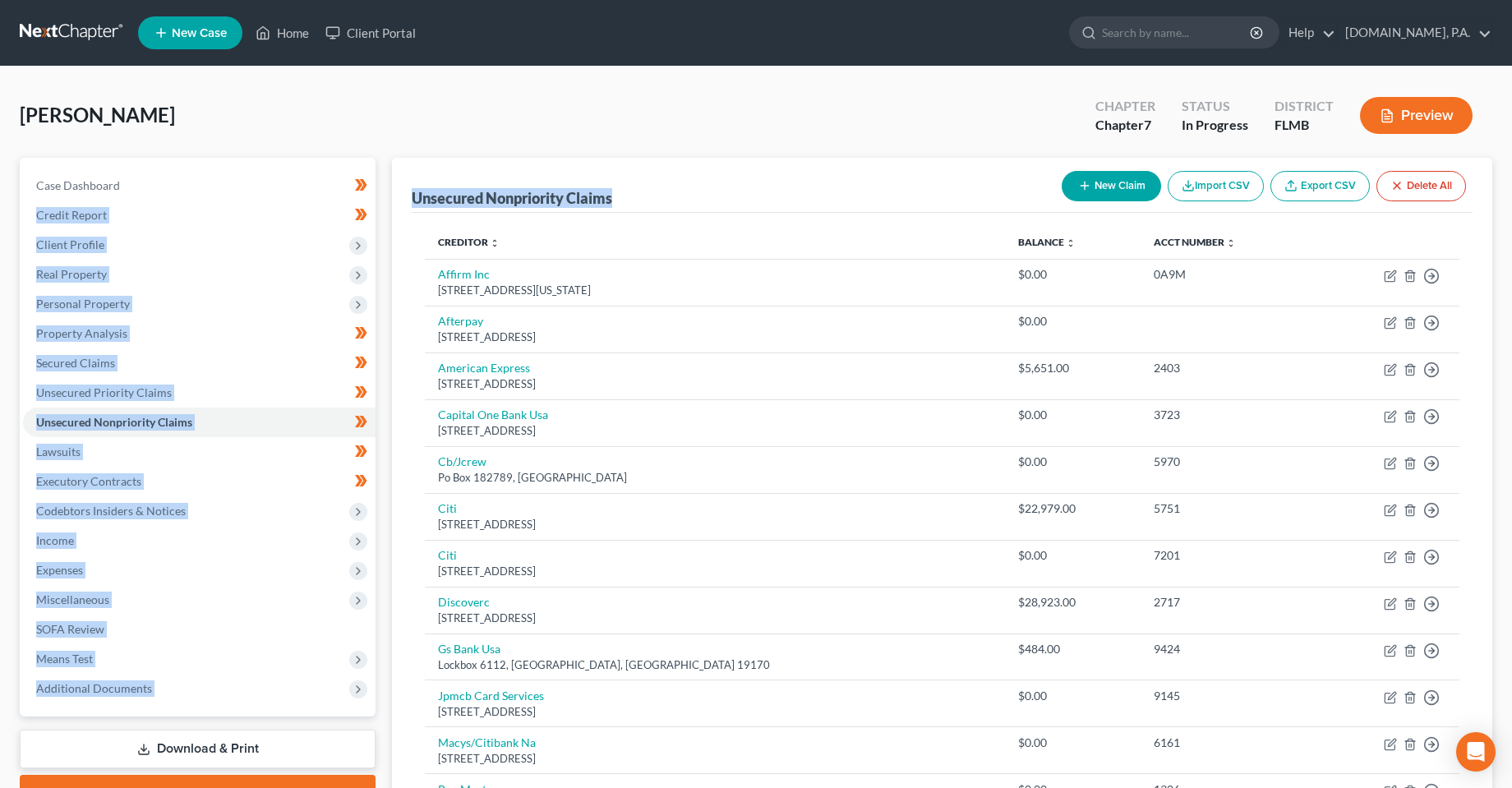
drag, startPoint x: 622, startPoint y: 199, endPoint x: 382, endPoint y: 197, distance: 240.0
click at [382, 197] on div "Petition Navigation Case Dashboard Payments Invoices Payments Payments Credit R…" at bounding box center [756, 594] width 1489 height 873
click at [650, 176] on div "Unsecured Nonpriority Claims New Claim Import CSV Export CSV Delete All" at bounding box center [942, 186] width 1061 height 55
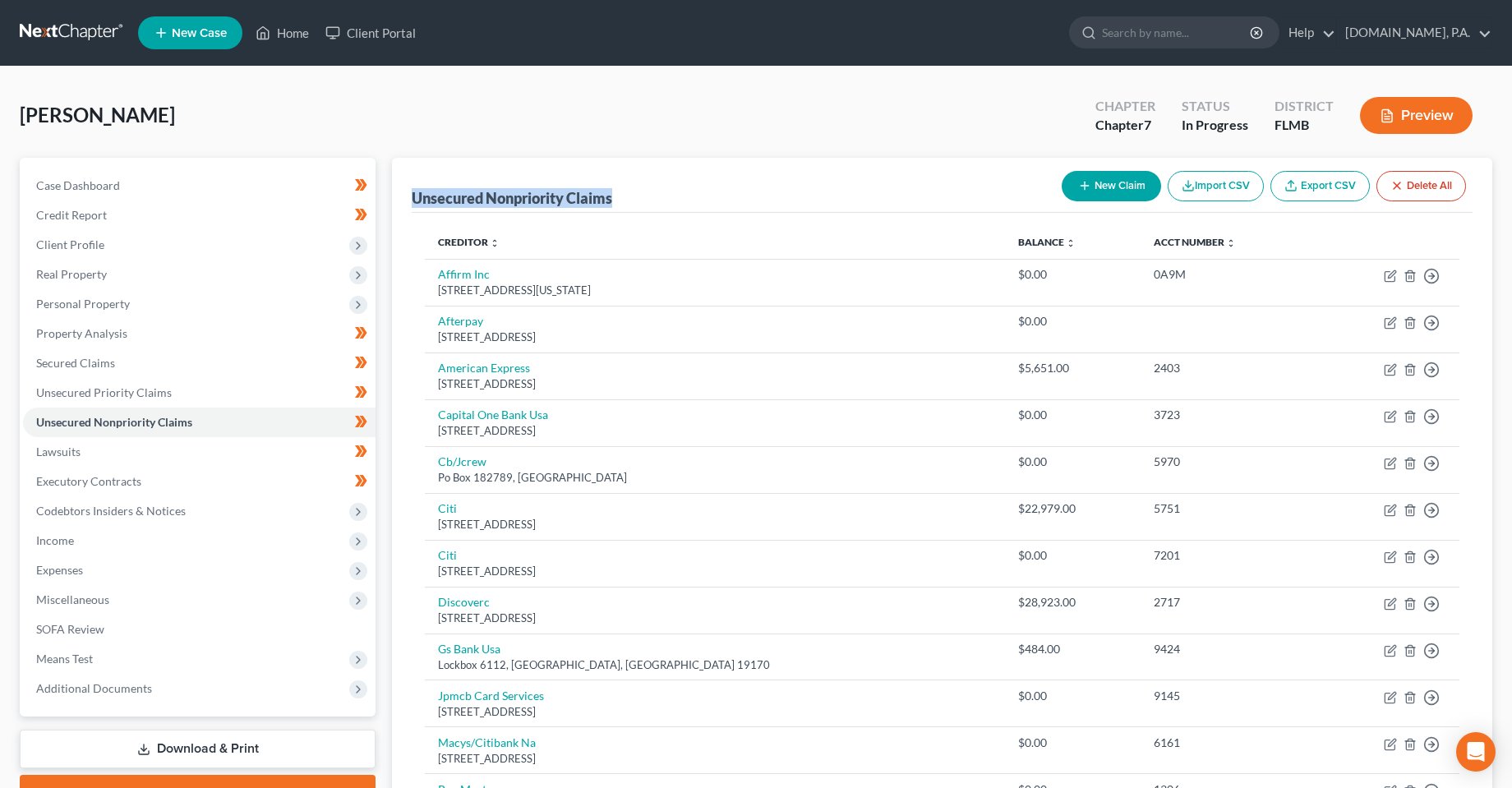
drag, startPoint x: 610, startPoint y: 211, endPoint x: 413, endPoint y: 203, distance: 197.2
click at [413, 203] on div "Unsecured Nonpriority Claims New Claim Import CSV Export CSV Delete All" at bounding box center [942, 186] width 1061 height 55
click at [663, 206] on div "Unsecured Nonpriority Claims New Claim Import CSV Export CSV Delete All" at bounding box center [942, 186] width 1061 height 55
click at [601, 206] on div "Unsecured Nonpriority Claims" at bounding box center [512, 198] width 201 height 20
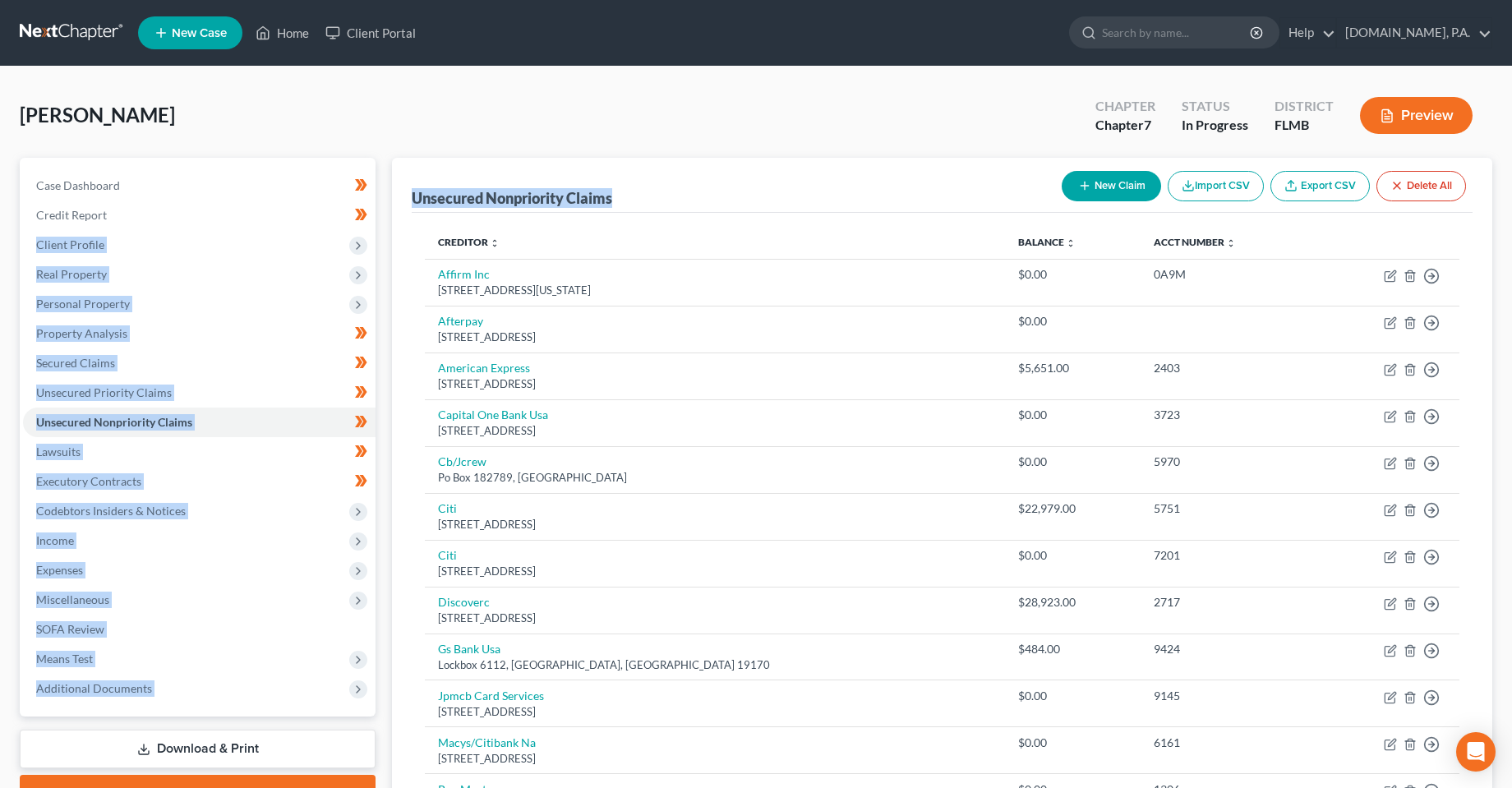
drag, startPoint x: 651, startPoint y: 195, endPoint x: 382, endPoint y: 202, distance: 269.1
click at [382, 202] on div "Petition Navigation Case Dashboard Payments Invoices Payments Payments Credit R…" at bounding box center [756, 594] width 1489 height 873
click at [585, 199] on div "Unsecured Nonpriority Claims" at bounding box center [512, 198] width 201 height 20
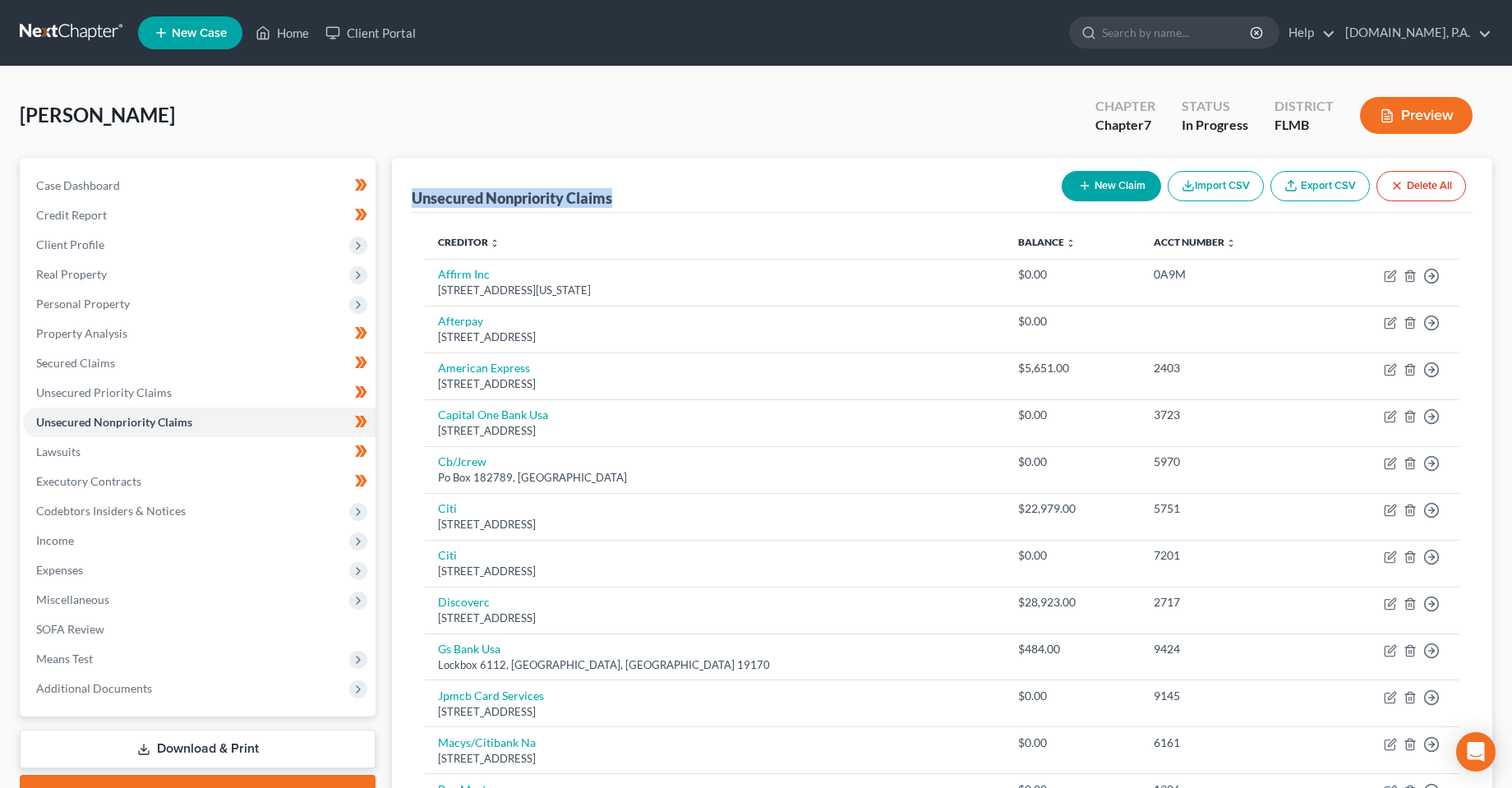
drag, startPoint x: 657, startPoint y: 199, endPoint x: 402, endPoint y: 195, distance: 255.0
click at [402, 195] on div "Unsecured Nonpriority Claims New Claim Import CSV Export CSV Delete All Credito…" at bounding box center [941, 569] width 1100 height 821
click at [406, 197] on div "Unsecured Nonpriority Claims New Claim Import CSV Export CSV Delete All Credito…" at bounding box center [941, 569] width 1100 height 821
drag, startPoint x: 411, startPoint y: 197, endPoint x: 635, endPoint y: 203, distance: 224.1
click at [635, 203] on div "Unsecured Nonpriority Claims New Claim Import CSV Export CSV Delete All Credito…" at bounding box center [941, 569] width 1100 height 821
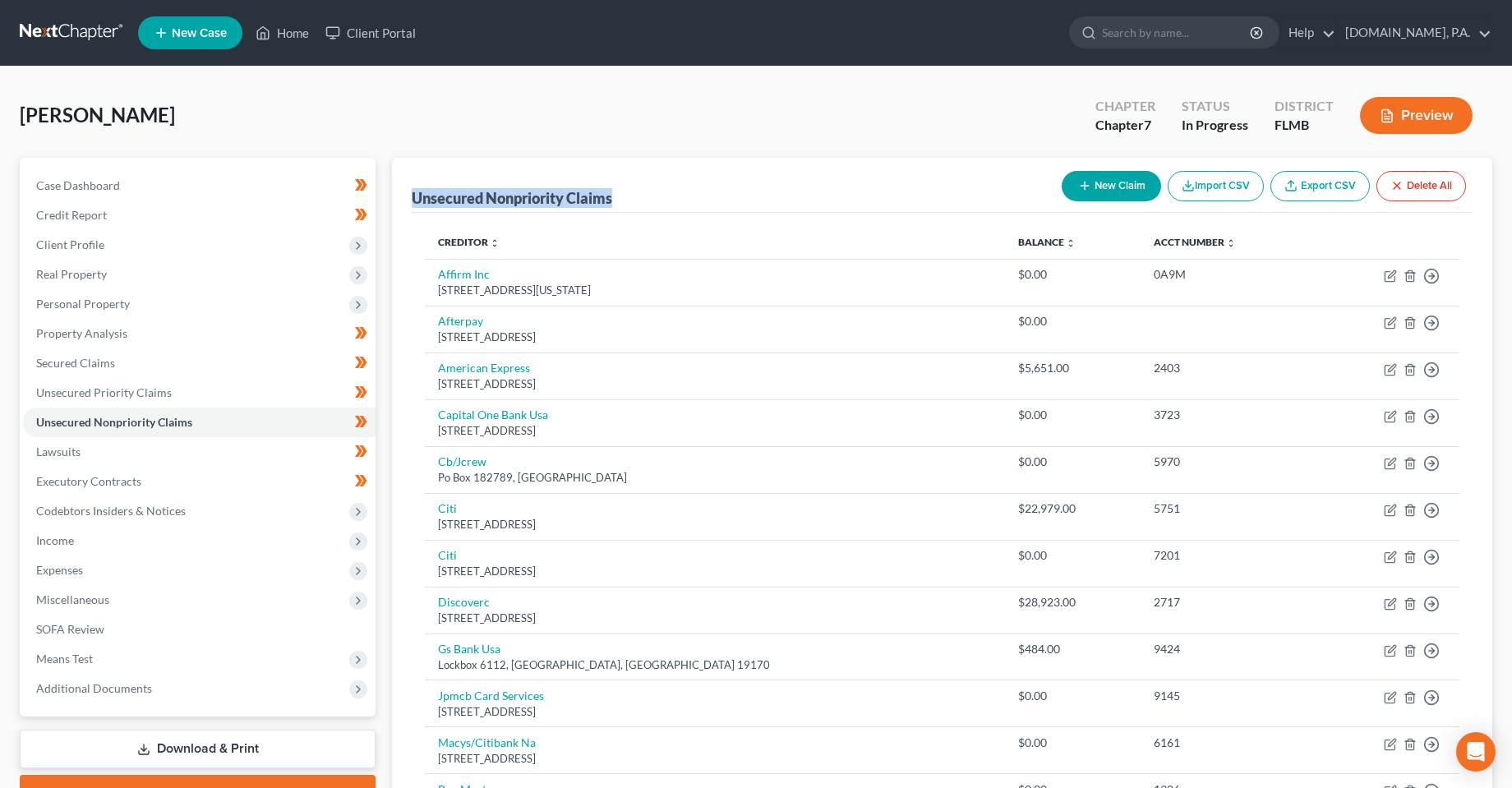
click at [647, 203] on div "Unsecured Nonpriority Claims New Claim Import CSV Export CSV Delete All" at bounding box center [942, 186] width 1061 height 55
click at [618, 199] on div "Unsecured Nonpriority Claims New Claim Import CSV Export CSV Delete All" at bounding box center [942, 186] width 1061 height 55
click at [590, 203] on div "Unsecured Nonpriority Claims" at bounding box center [512, 198] width 201 height 20
click at [706, 196] on div "Unsecured Nonpriority Claims New Claim Import CSV Export CSV Delete All" at bounding box center [942, 186] width 1061 height 55
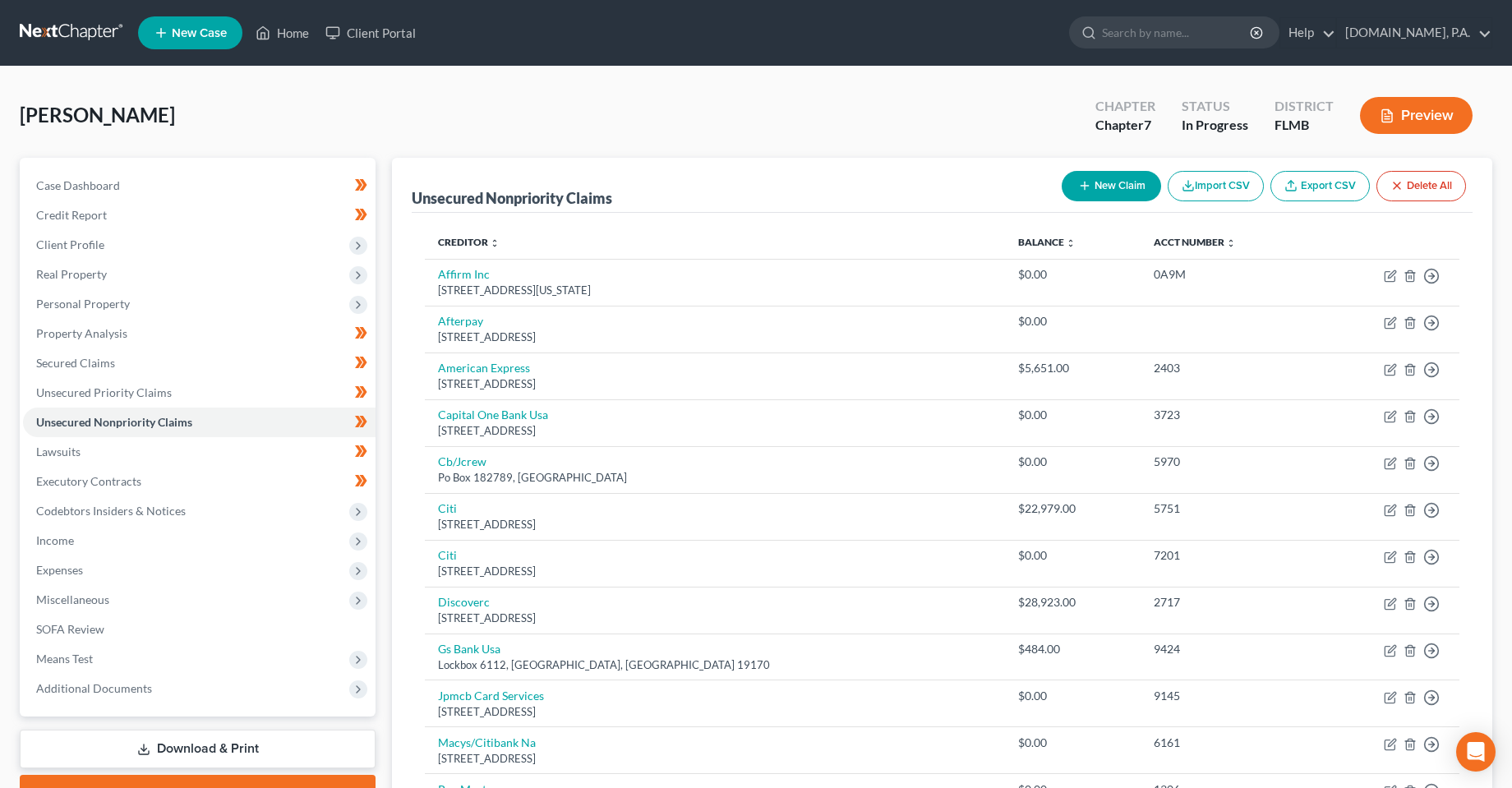
click at [490, 199] on div "Unsecured Nonpriority Claims" at bounding box center [512, 198] width 201 height 20
drag, startPoint x: 804, startPoint y: 192, endPoint x: 716, endPoint y: 192, distance: 88.0
click at [801, 192] on div "Unsecured Nonpriority Claims New Claim Import CSV Export CSV Delete All" at bounding box center [942, 186] width 1061 height 55
click at [435, 192] on div "Unsecured Nonpriority Claims" at bounding box center [512, 198] width 201 height 20
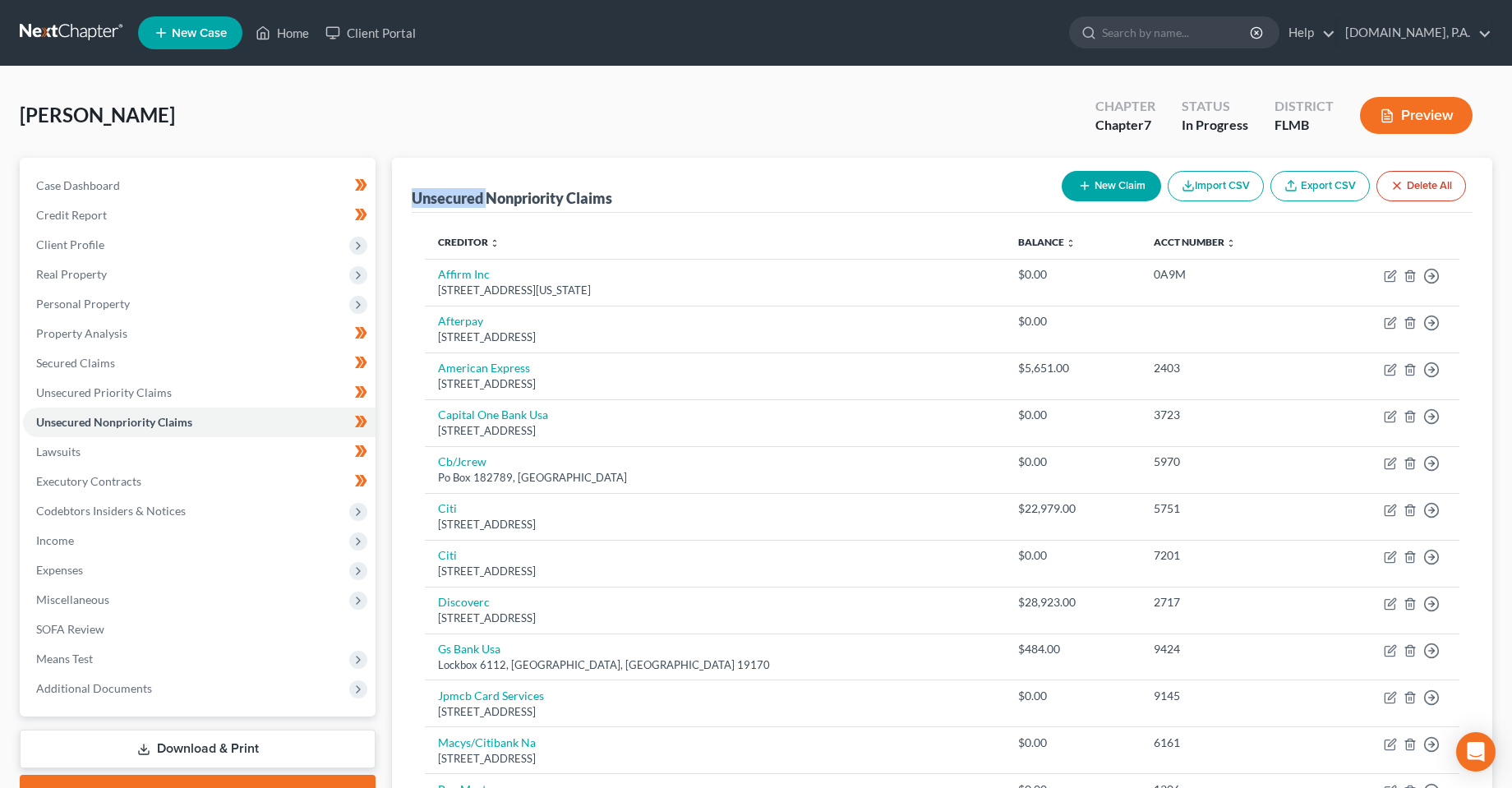
click at [435, 192] on div "Unsecured Nonpriority Claims" at bounding box center [512, 198] width 201 height 20
click at [735, 219] on div "Creditor expand_more expand_less unfold_more Balance expand_more expand_less un…" at bounding box center [942, 596] width 1061 height 766
drag, startPoint x: 646, startPoint y: 203, endPoint x: 412, endPoint y: 199, distance: 234.0
click at [412, 199] on div "Unsecured Nonpriority Claims New Claim Import CSV Export CSV Delete All" at bounding box center [942, 186] width 1061 height 55
click at [750, 222] on div "Creditor expand_more expand_less unfold_more Balance expand_more expand_less un…" at bounding box center [942, 596] width 1061 height 766
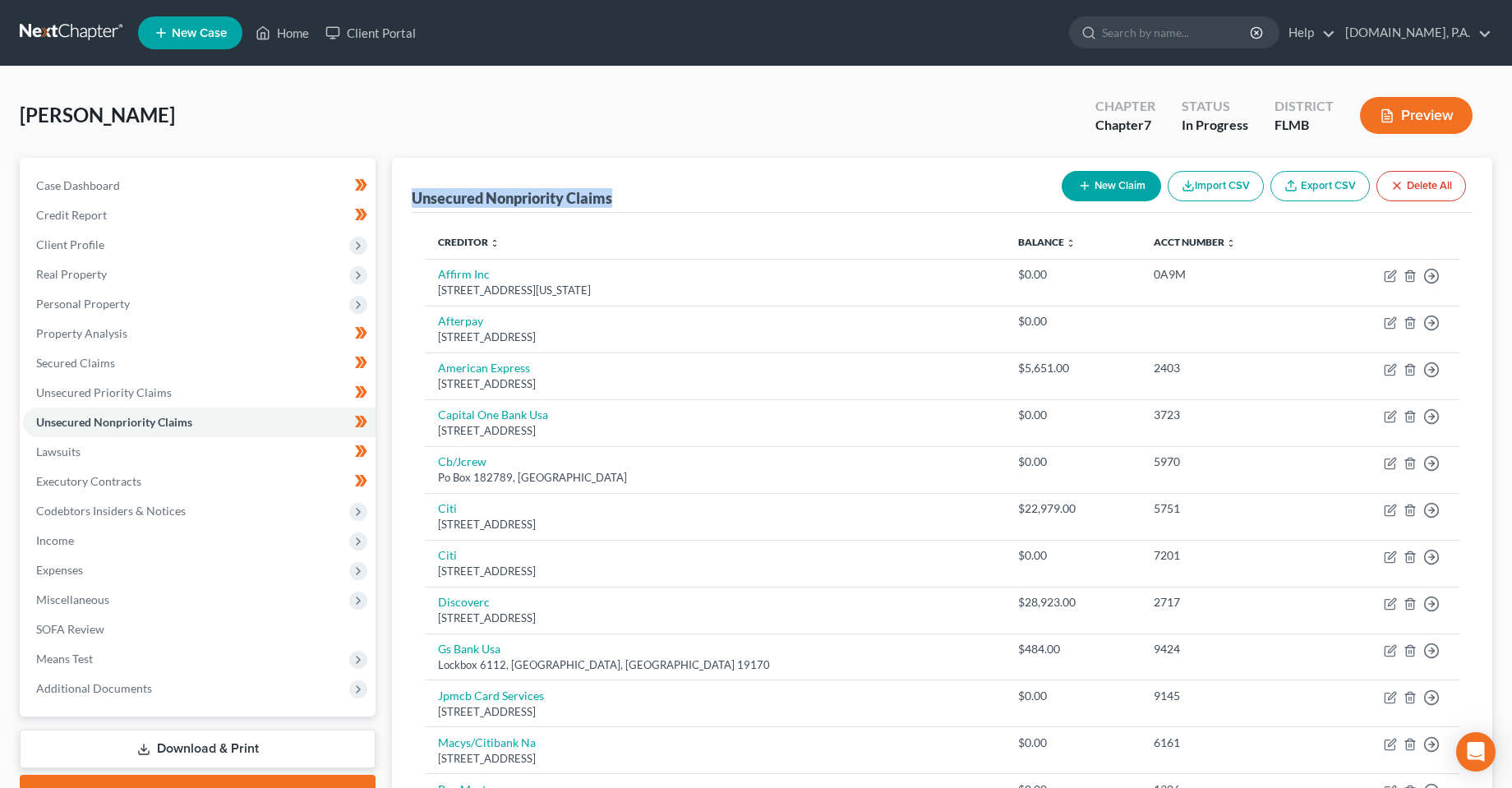
drag, startPoint x: 691, startPoint y: 205, endPoint x: 385, endPoint y: 196, distance: 306.1
click at [385, 196] on div "Unsecured Nonpriority Claims New Claim Import CSV Export CSV Delete All Credito…" at bounding box center [942, 594] width 1117 height 873
click at [695, 208] on div "Unsecured Nonpriority Claims New Claim Import CSV Export CSV Delete All" at bounding box center [942, 186] width 1061 height 55
drag, startPoint x: 561, startPoint y: 198, endPoint x: 421, endPoint y: 193, distance: 140.1
click at [421, 193] on div "Unsecured Nonpriority Claims New Claim Import CSV Export CSV Delete All" at bounding box center [942, 186] width 1061 height 55
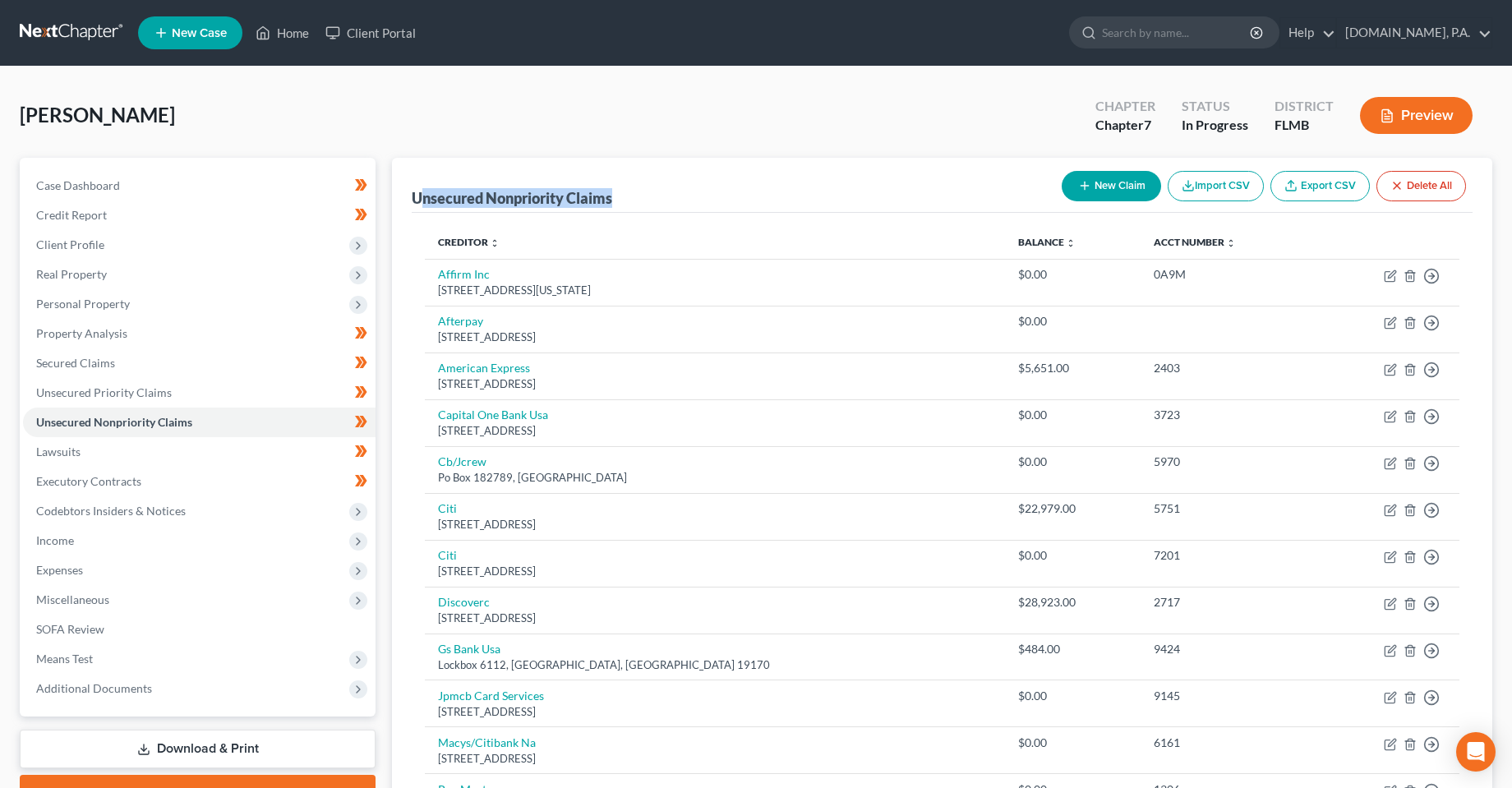
click at [707, 204] on div "Unsecured Nonpriority Claims New Claim Import CSV Export CSV Delete All" at bounding box center [942, 186] width 1061 height 55
click at [523, 169] on div "Unsecured Nonpriority Claims New Claim Import CSV Export CSV Delete All" at bounding box center [942, 186] width 1061 height 55
